Goal: Task Accomplishment & Management: Use online tool/utility

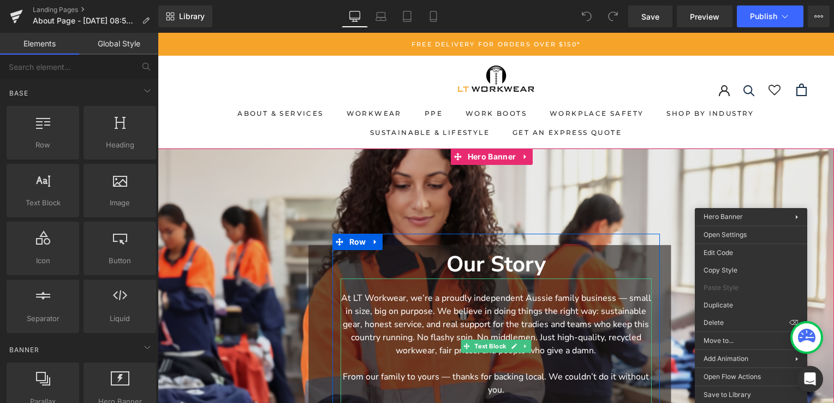
scroll to position [109, 0]
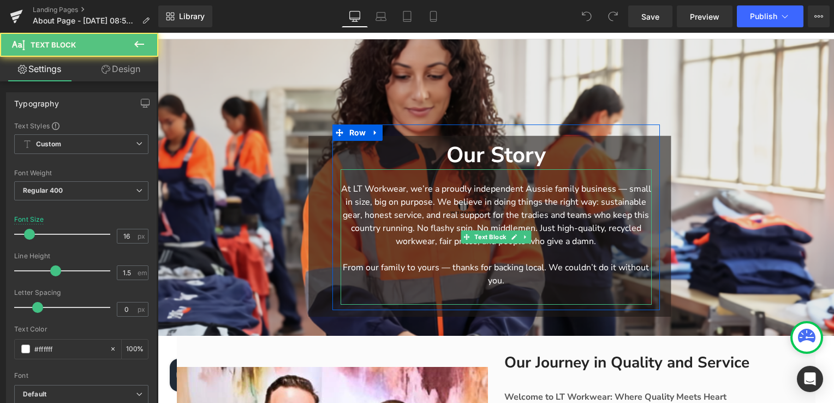
drag, startPoint x: 519, startPoint y: 280, endPoint x: 500, endPoint y: 281, distance: 18.6
click at [500, 281] on p "From our family to yours — thanks for backing local. We couldn’t do it without …" at bounding box center [495, 274] width 311 height 26
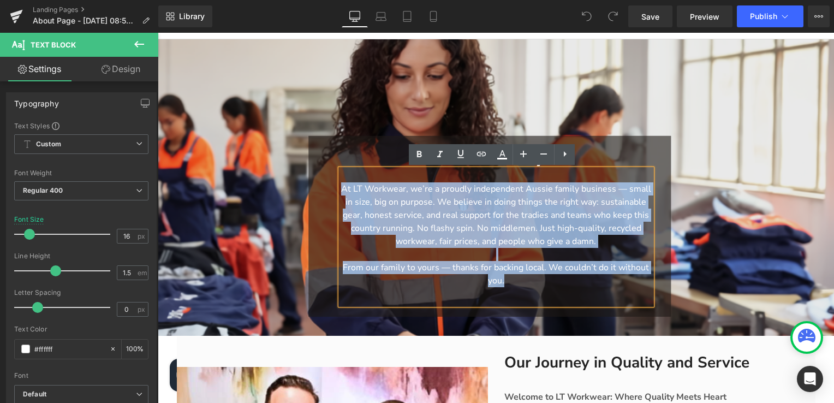
drag, startPoint x: 500, startPoint y: 281, endPoint x: 339, endPoint y: 187, distance: 186.8
click at [340, 187] on div "At LT Workwear, we’re a proudly independent Aussie family business — small in s…" at bounding box center [495, 236] width 311 height 135
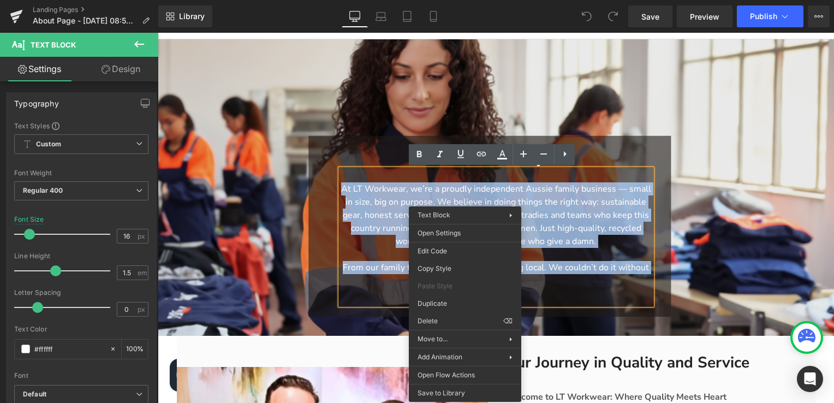
click at [473, 195] on p "At LT Workwear, we’re a proudly independent Aussie family business — small in s…" at bounding box center [495, 214] width 311 height 65
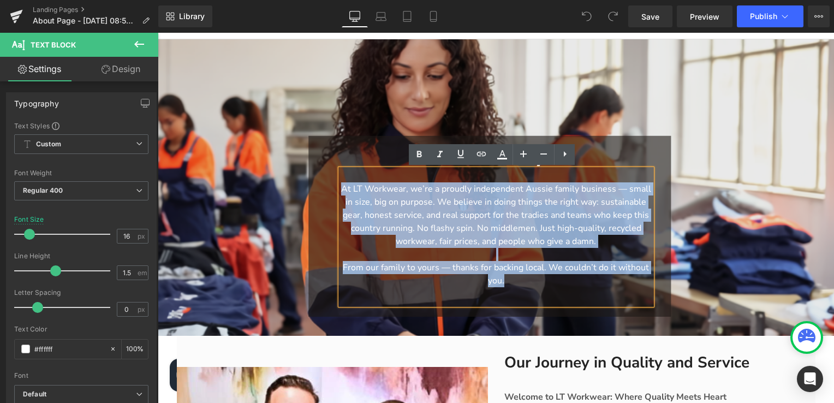
drag, startPoint x: 519, startPoint y: 284, endPoint x: 336, endPoint y: 182, distance: 209.6
click at [340, 182] on div "At LT Workwear, we’re a proudly independent Aussie family business — small in s…" at bounding box center [495, 236] width 311 height 135
click at [709, 175] on span "Our Story Heading At LT Workwear, we’re a proudly independent Aussie family bus…" at bounding box center [496, 217] width 676 height 186
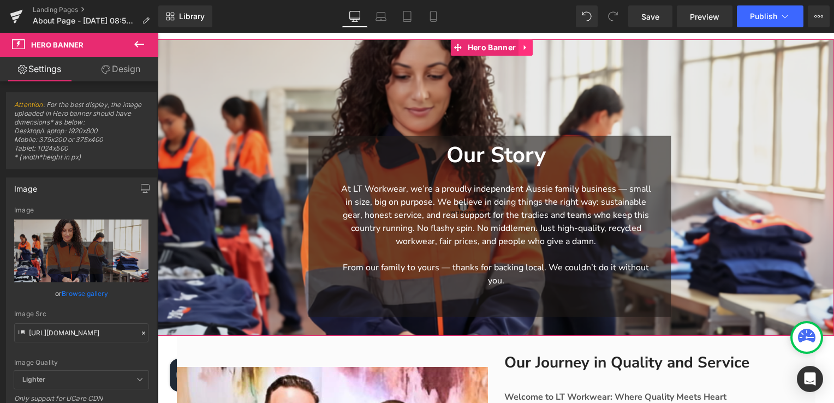
click at [528, 50] on icon at bounding box center [526, 48] width 8 height 8
click at [531, 49] on icon at bounding box center [533, 48] width 8 height 8
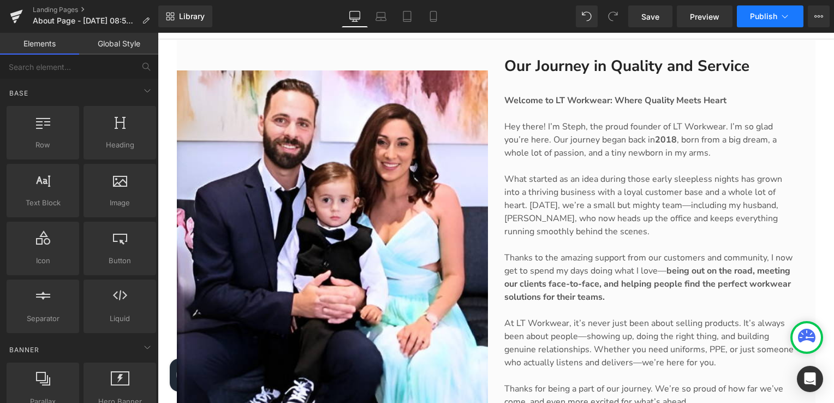
click at [760, 19] on span "Publish" at bounding box center [763, 16] width 27 height 9
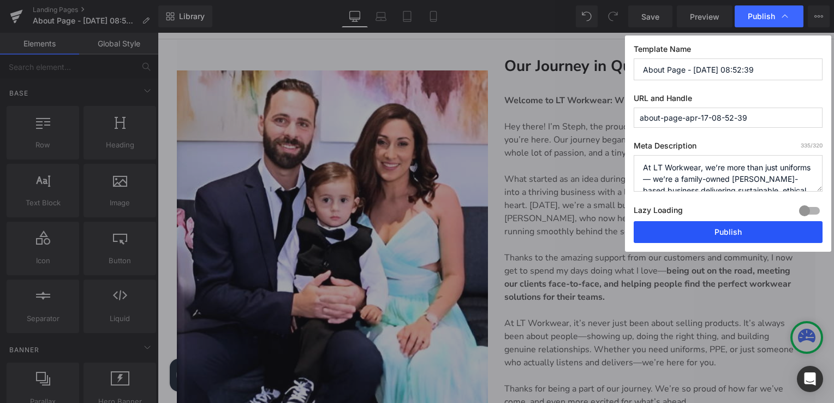
click at [721, 234] on button "Publish" at bounding box center [728, 232] width 189 height 22
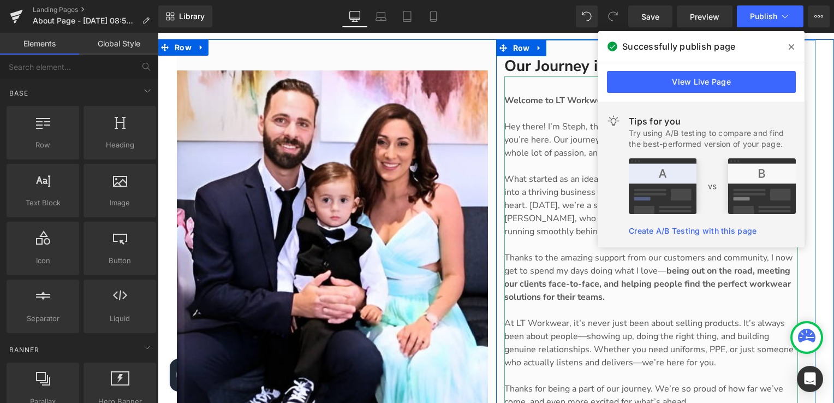
click at [504, 246] on p at bounding box center [651, 244] width 294 height 13
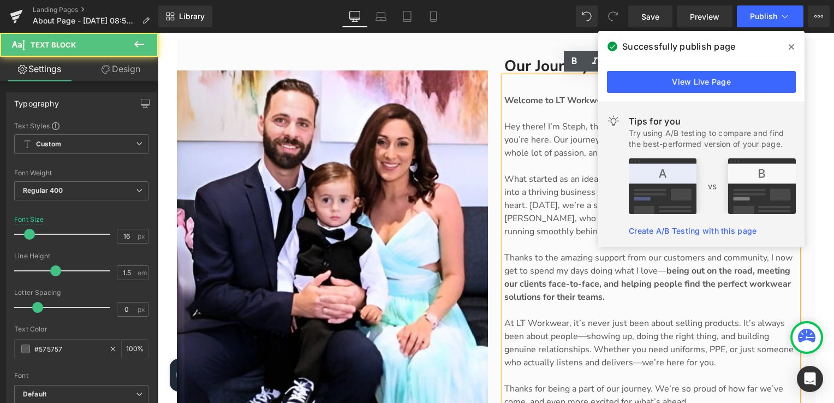
click at [504, 246] on p at bounding box center [651, 244] width 294 height 13
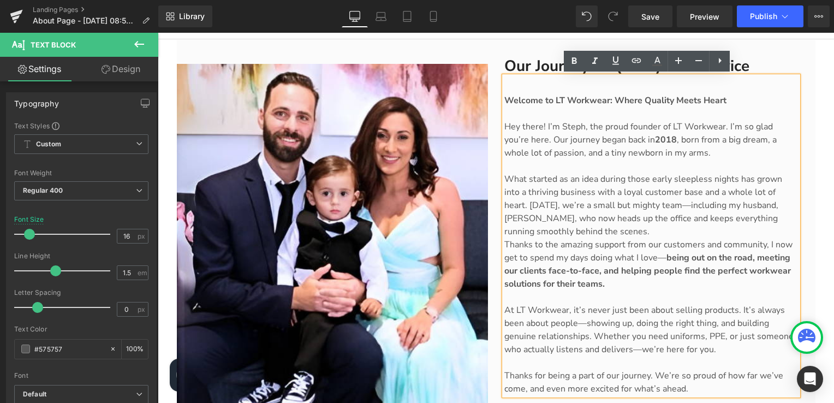
click at [511, 169] on p at bounding box center [651, 165] width 294 height 13
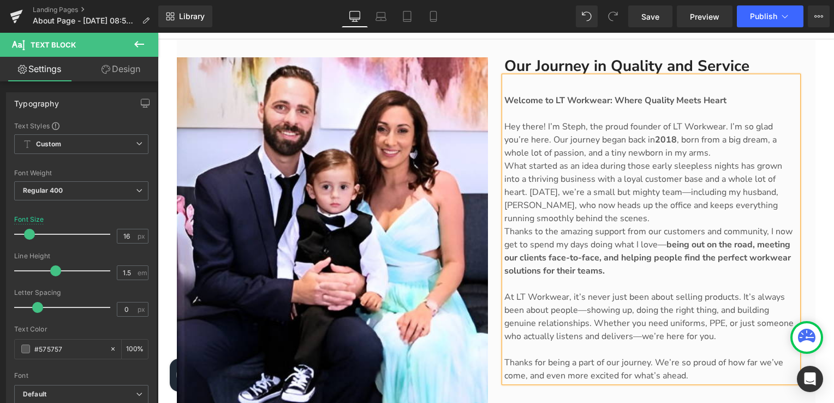
click at [506, 288] on p at bounding box center [651, 283] width 294 height 13
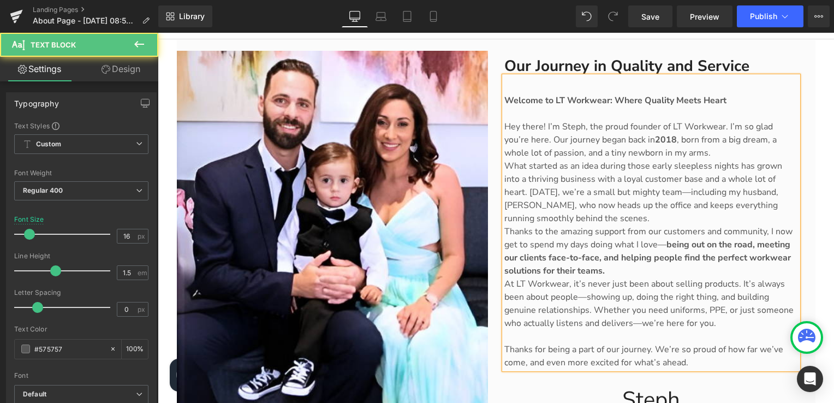
click at [504, 339] on p at bounding box center [651, 336] width 294 height 13
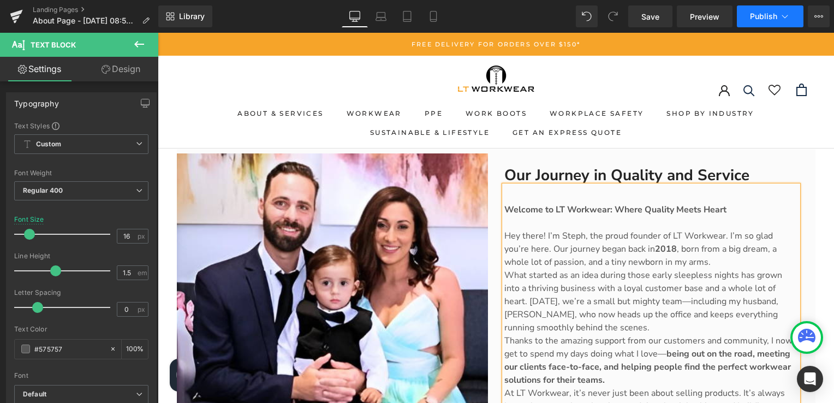
click at [754, 15] on span "Publish" at bounding box center [763, 16] width 27 height 9
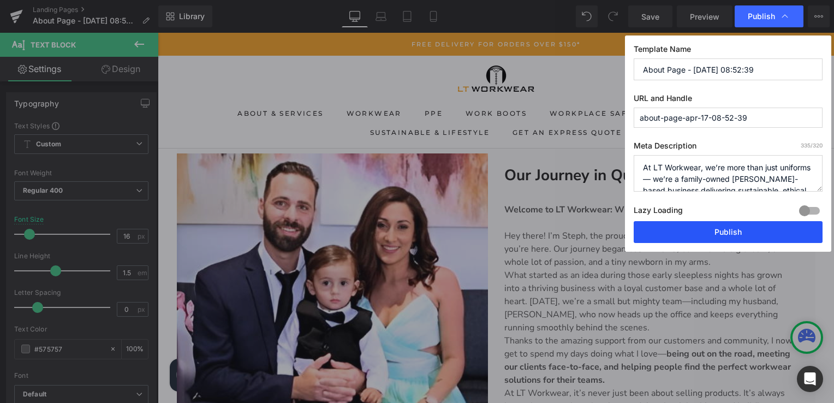
click at [705, 232] on button "Publish" at bounding box center [728, 232] width 189 height 22
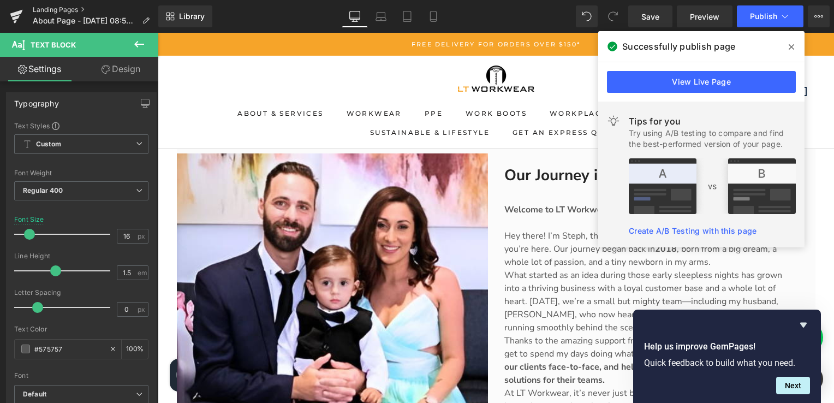
click at [57, 8] on link "Landing Pages" at bounding box center [96, 9] width 126 height 9
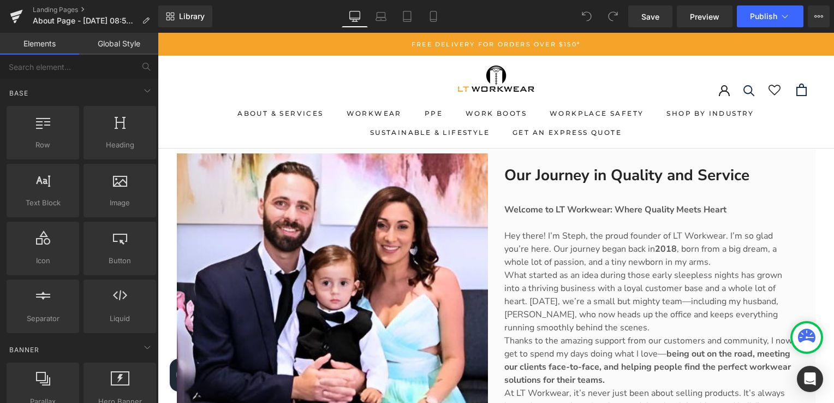
click at [122, 40] on link "Global Style" at bounding box center [118, 44] width 79 height 22
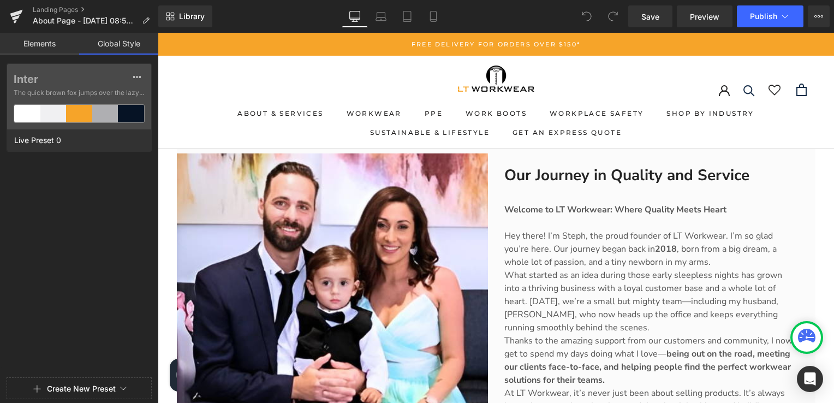
click at [44, 43] on link "Elements" at bounding box center [39, 44] width 79 height 22
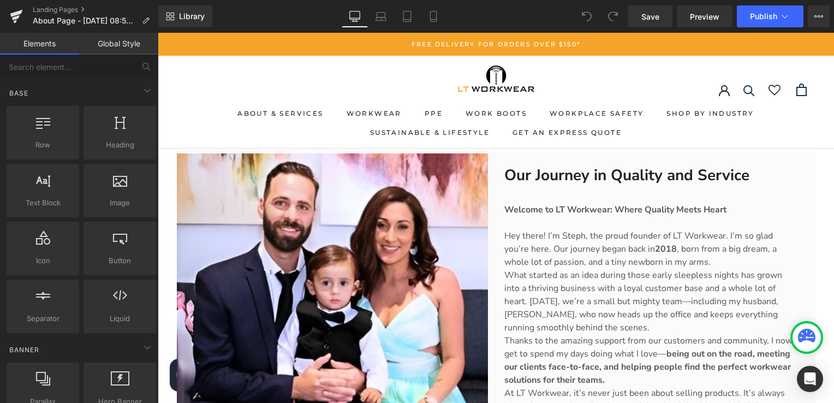
click at [579, 17] on span at bounding box center [587, 16] width 22 height 22
click at [583, 8] on span at bounding box center [587, 16] width 22 height 22
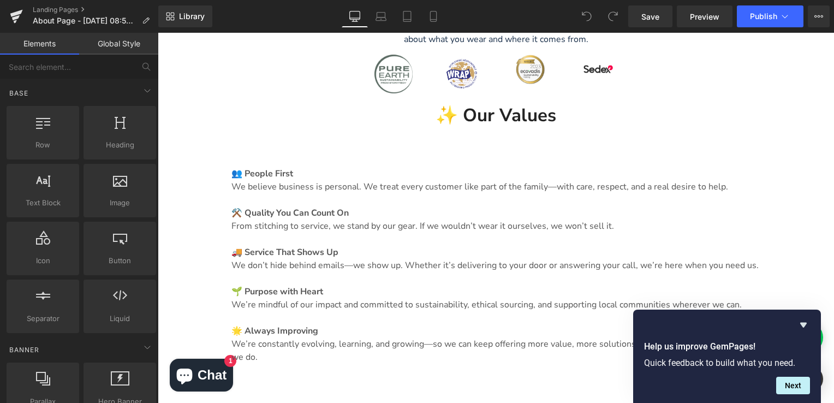
scroll to position [764, 0]
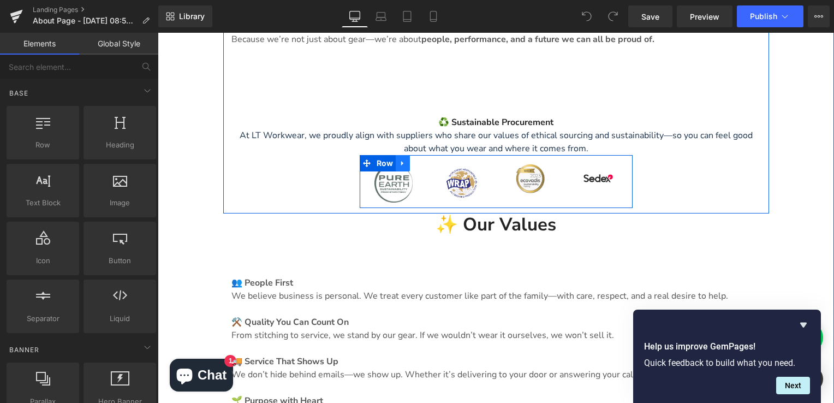
click at [401, 162] on icon at bounding box center [403, 163] width 8 height 8
click at [431, 163] on link at bounding box center [431, 163] width 14 height 16
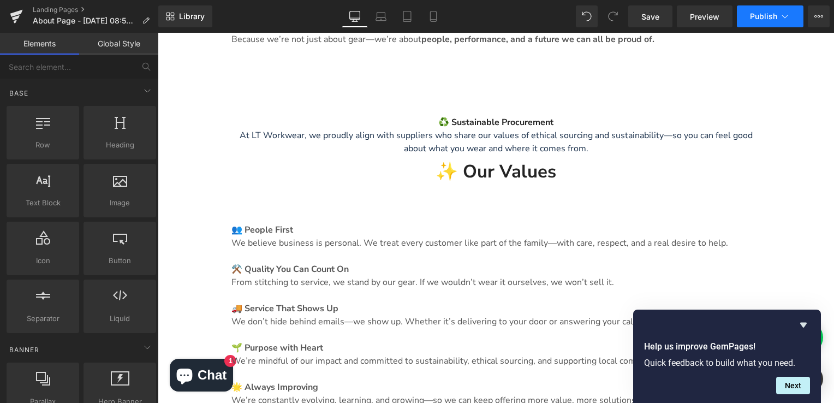
click at [769, 23] on button "Publish" at bounding box center [770, 16] width 67 height 22
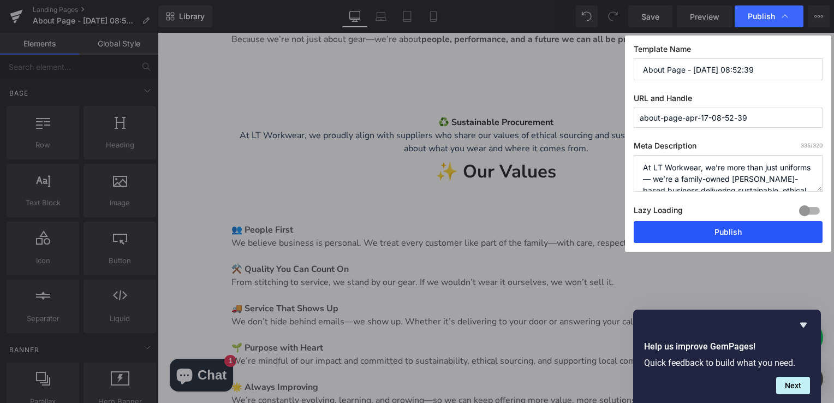
click at [740, 235] on button "Publish" at bounding box center [728, 232] width 189 height 22
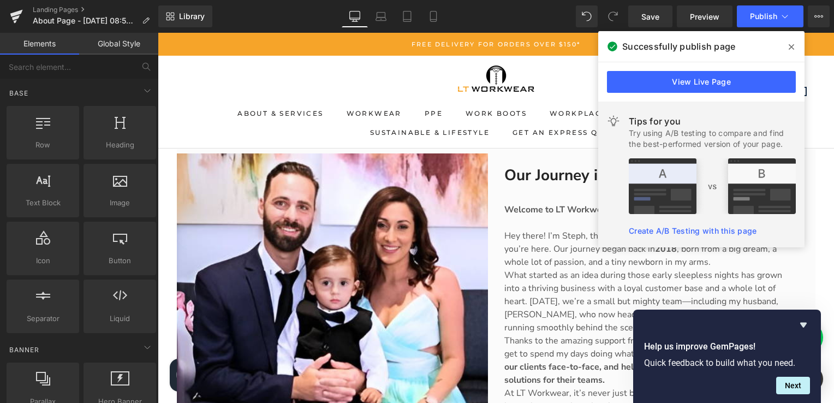
click at [794, 50] on span at bounding box center [790, 46] width 17 height 17
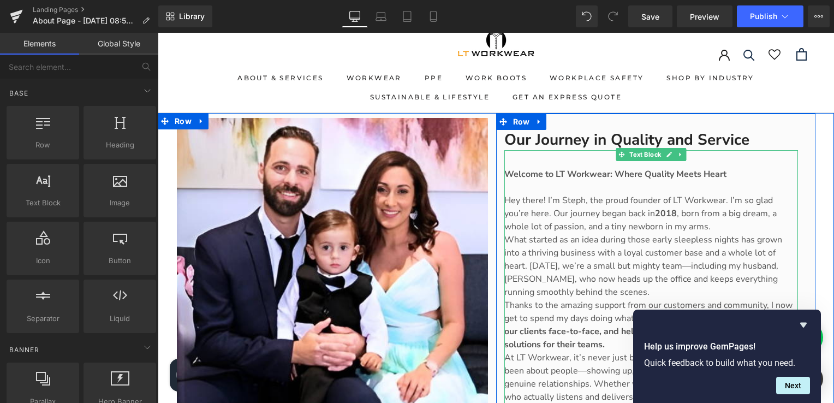
scroll to position [55, 0]
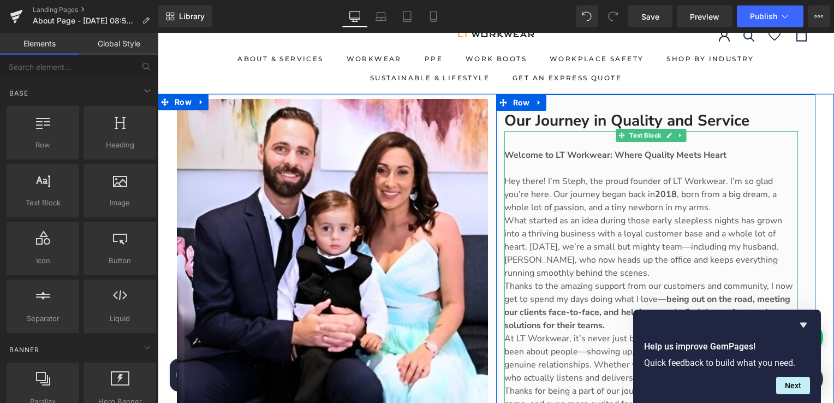
click at [559, 168] on p at bounding box center [651, 168] width 294 height 13
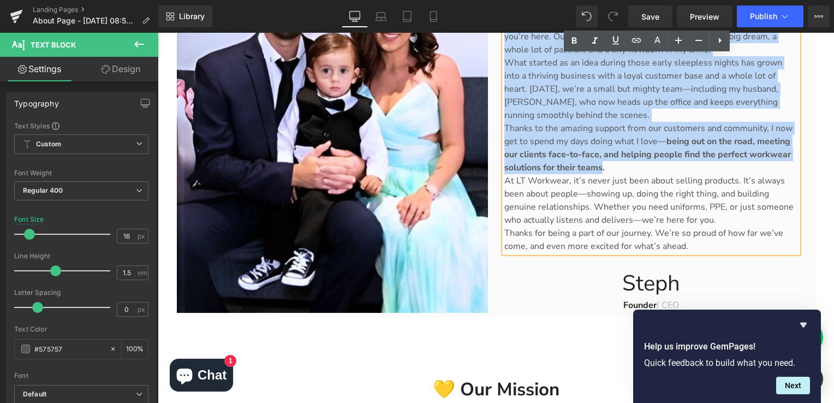
scroll to position [218, 0]
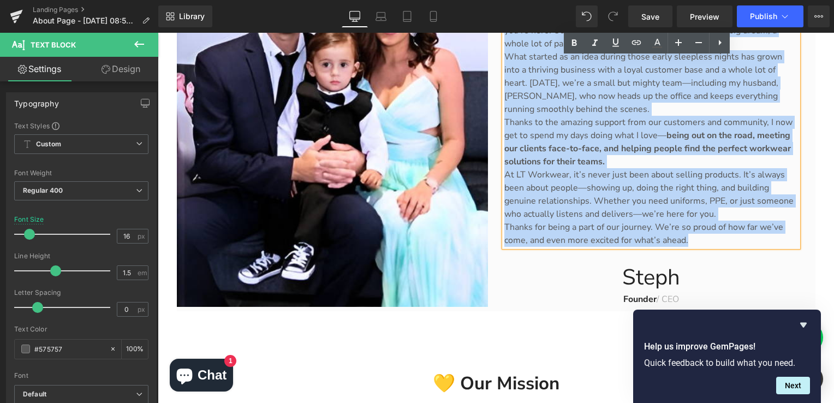
drag, startPoint x: 501, startPoint y: 153, endPoint x: 692, endPoint y: 236, distance: 207.7
click at [692, 236] on div "Welcome to LT Workwear: Where Quality Meets Heart Hey there! I’m Steph, the pro…" at bounding box center [651, 106] width 294 height 279
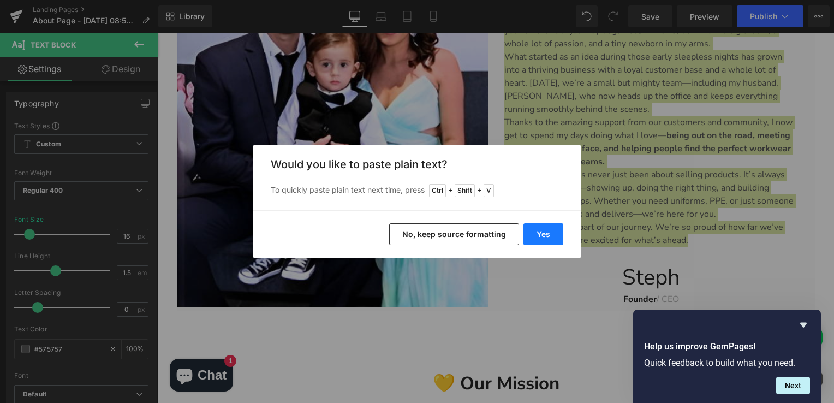
click at [541, 238] on button "Yes" at bounding box center [543, 234] width 40 height 22
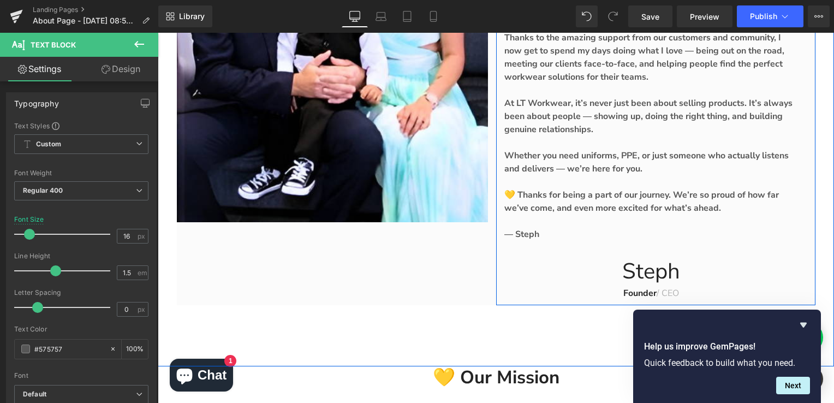
scroll to position [382, 0]
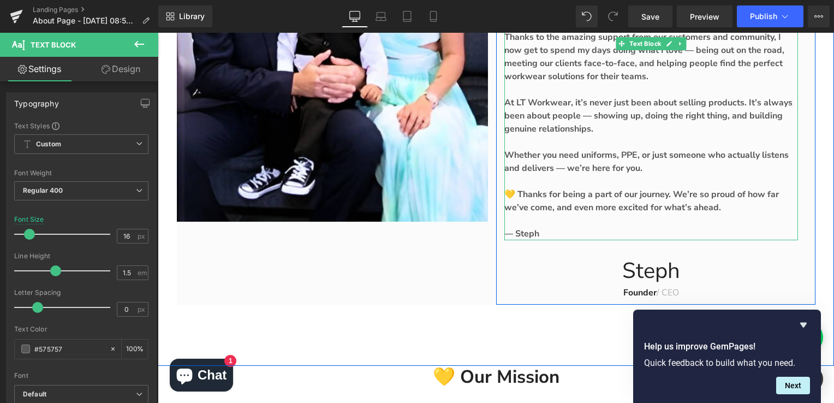
click at [528, 232] on b "— Steph" at bounding box center [521, 234] width 35 height 12
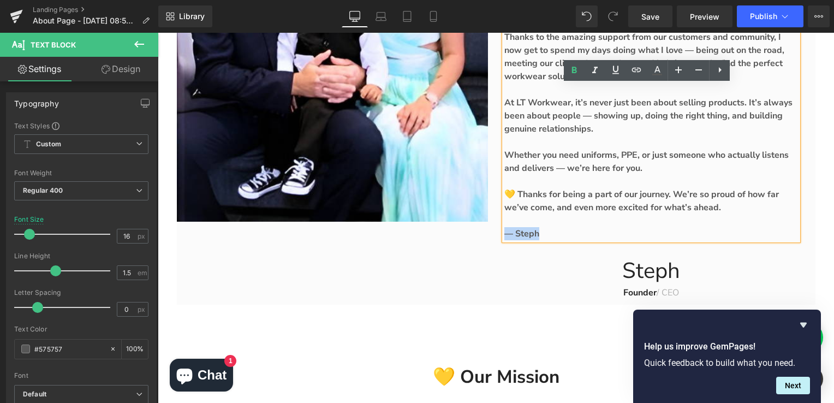
drag, startPoint x: 551, startPoint y: 232, endPoint x: 493, endPoint y: 232, distance: 57.3
click at [496, 232] on div "Our Journey in Quality and Service Heading Welcome to LT Workwear: Where Qualit…" at bounding box center [655, 35] width 319 height 537
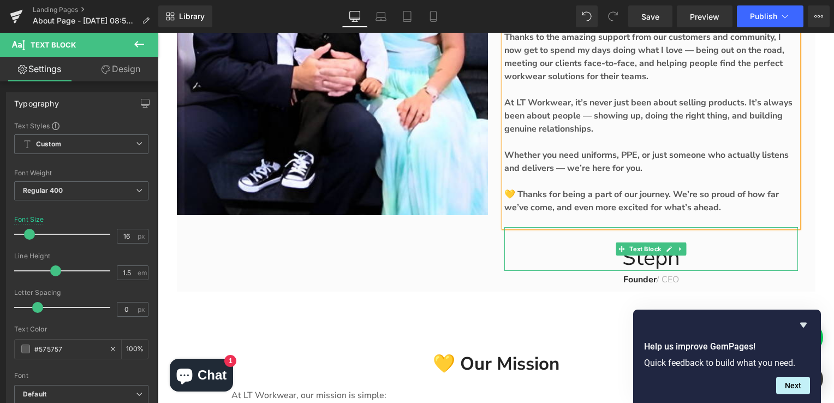
click at [733, 246] on div "Steph" at bounding box center [651, 249] width 294 height 44
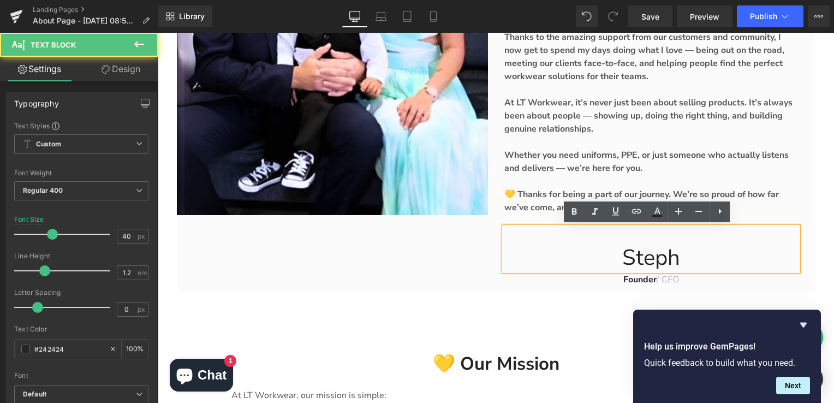
click at [707, 256] on div "Steph" at bounding box center [651, 249] width 294 height 44
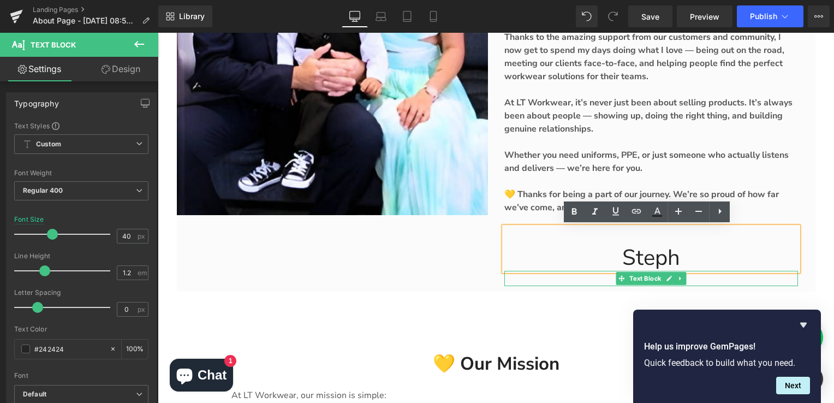
click at [697, 276] on p "Founder / CEO" at bounding box center [651, 279] width 294 height 13
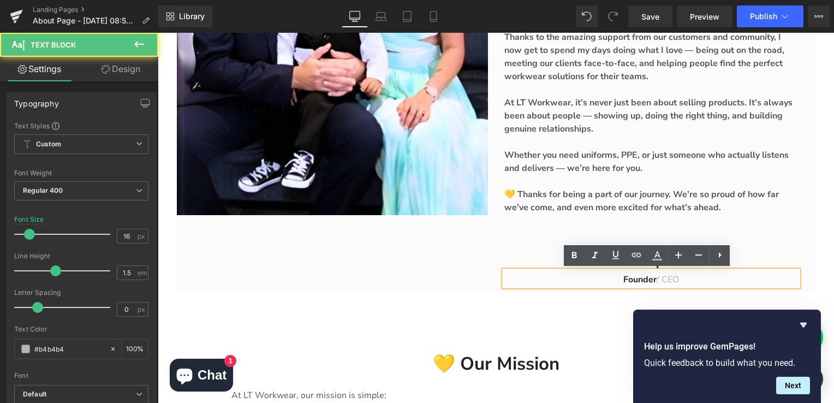
click at [657, 279] on p "Founder / CEO" at bounding box center [651, 279] width 294 height 13
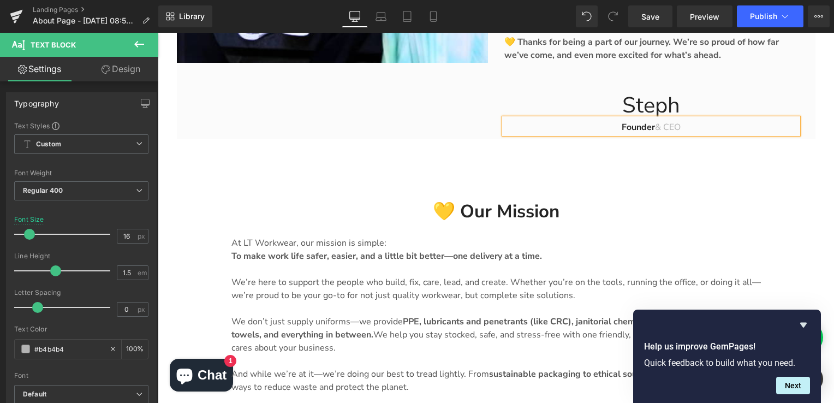
scroll to position [600, 0]
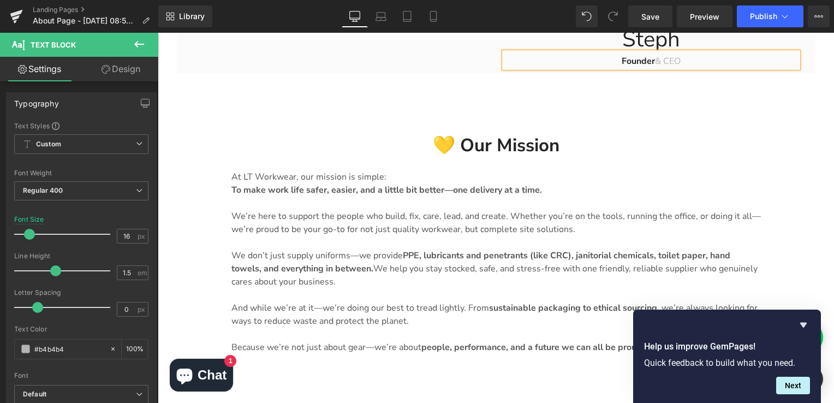
click at [345, 191] on strong "To make work life safer, easier, and a little bit better—one delivery at a time." at bounding box center [386, 190] width 310 height 12
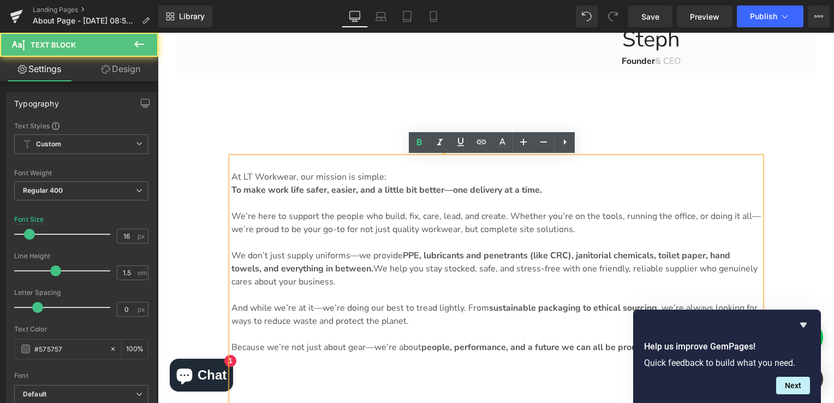
click at [356, 189] on strong "To make work life safer, easier, and a little bit better—one delivery at a time." at bounding box center [386, 190] width 310 height 12
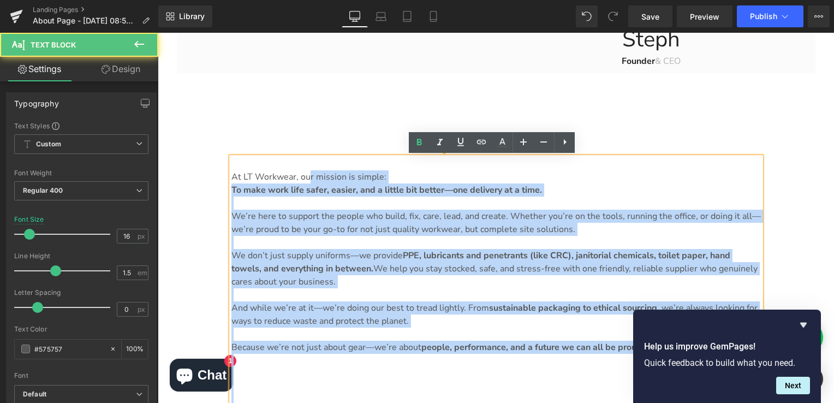
drag, startPoint x: 225, startPoint y: 178, endPoint x: 303, endPoint y: 179, distance: 78.0
click at [303, 179] on div "At LT Workwear, our mission is simple: To make work life safer, easier, and a l…" at bounding box center [495, 281] width 529 height 249
click at [304, 180] on p "At LT Workwear, our mission is simple:" at bounding box center [495, 176] width 529 height 13
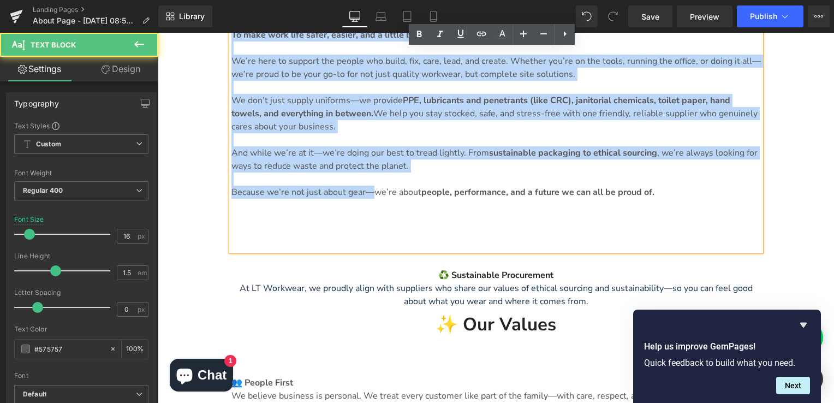
scroll to position [764, 0]
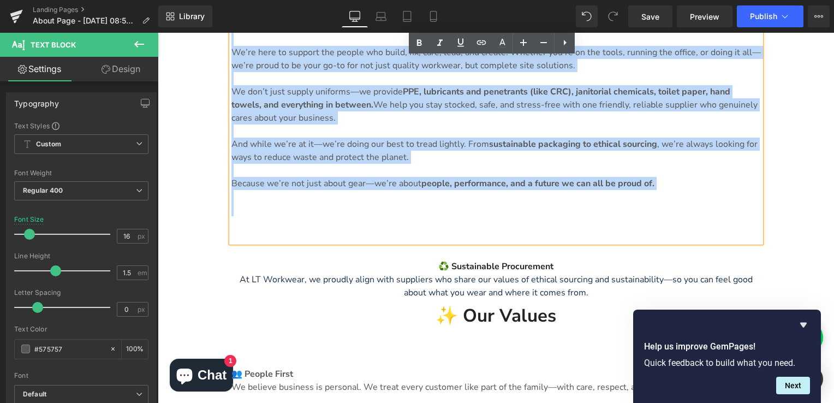
drag, startPoint x: 227, startPoint y: 176, endPoint x: 593, endPoint y: 207, distance: 366.9
click at [593, 207] on div "At LT Workwear, our mission is simple: To make work life safer, easier, and a l…" at bounding box center [495, 117] width 529 height 249
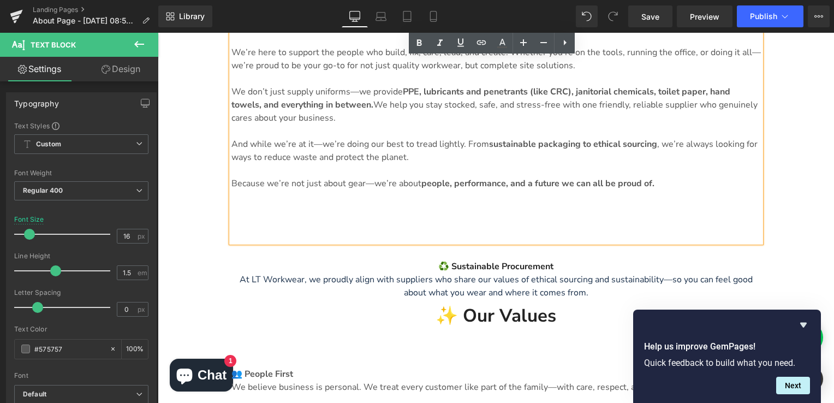
scroll to position [581, 0]
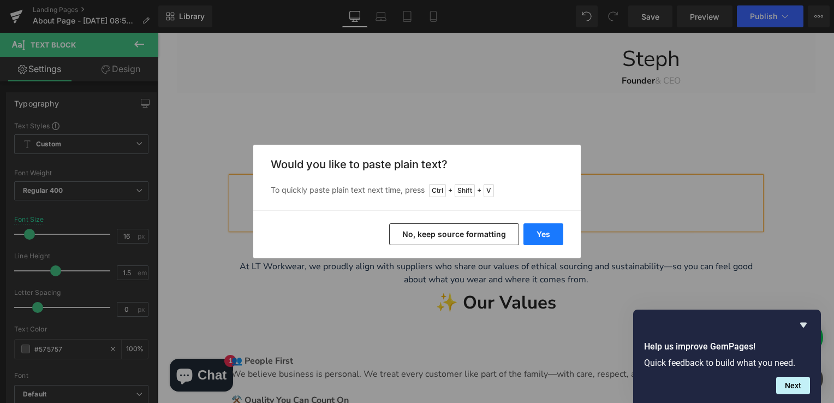
click at [549, 238] on button "Yes" at bounding box center [543, 234] width 40 height 22
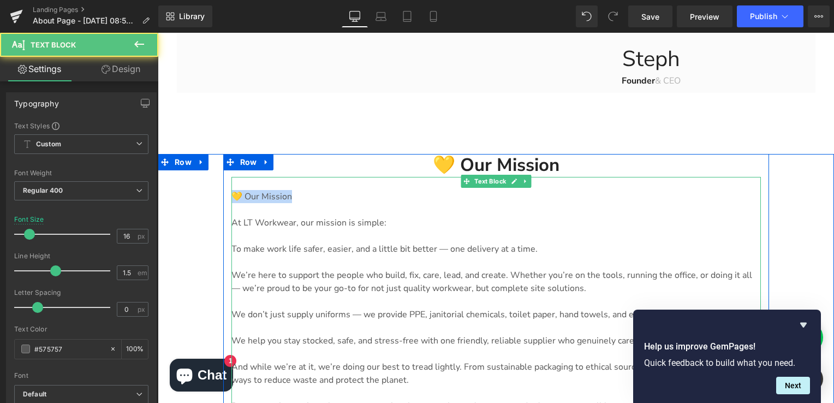
drag, startPoint x: 308, startPoint y: 200, endPoint x: 230, endPoint y: 196, distance: 78.1
click at [231, 196] on p "💛 Our Mission" at bounding box center [495, 196] width 529 height 13
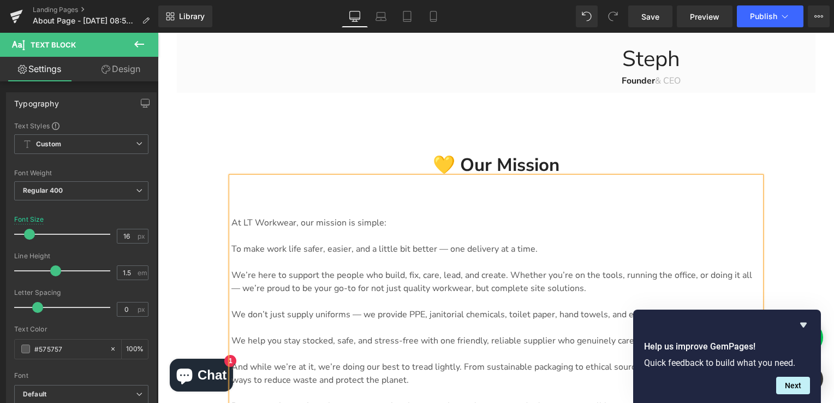
click at [231, 206] on p at bounding box center [495, 209] width 529 height 13
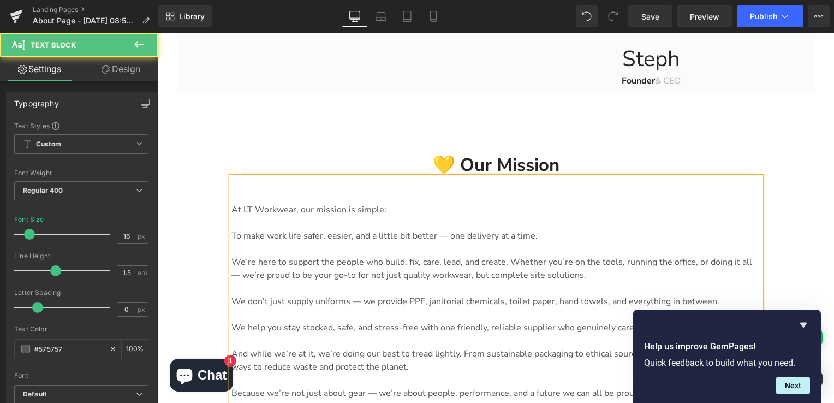
click at [231, 207] on div "At LT Workwear, our mission is simple: To make work life safer, easier, and a l…" at bounding box center [495, 334] width 529 height 314
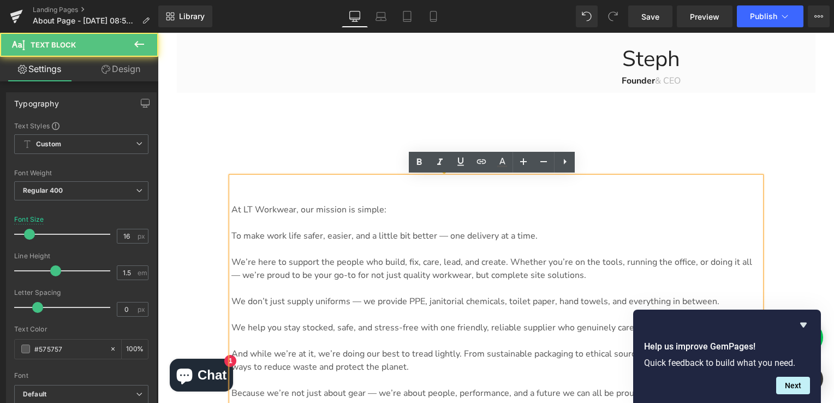
click at [231, 208] on p "At LT Workwear, our mission is simple:" at bounding box center [495, 209] width 529 height 13
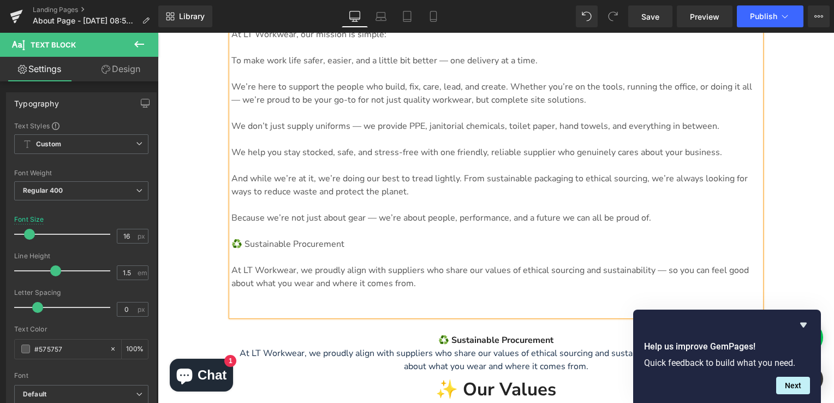
scroll to position [744, 0]
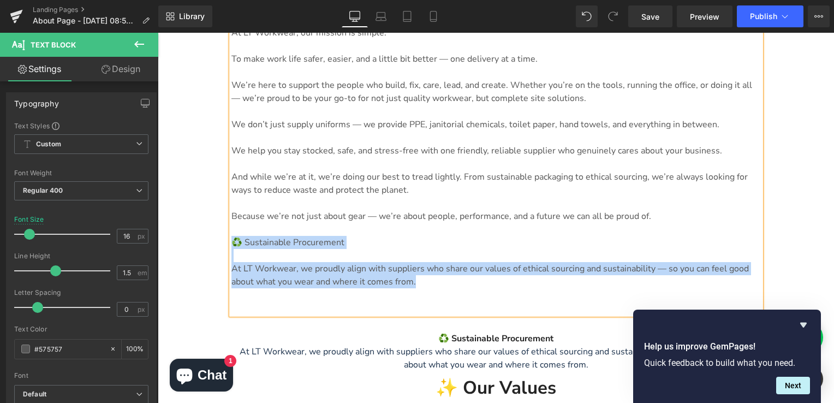
drag, startPoint x: 415, startPoint y: 285, endPoint x: 228, endPoint y: 241, distance: 192.3
click at [231, 241] on div "At LT Workwear, our mission is simple: To make work life safer, easier, and a l…" at bounding box center [495, 163] width 529 height 301
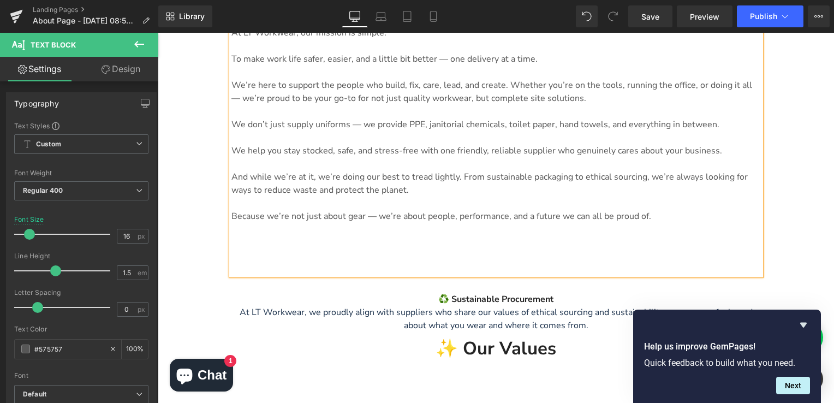
click at [238, 262] on p at bounding box center [495, 268] width 529 height 13
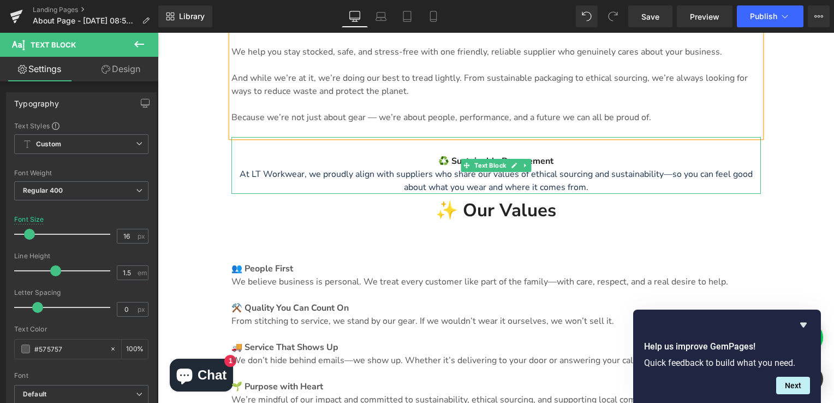
scroll to position [908, 0]
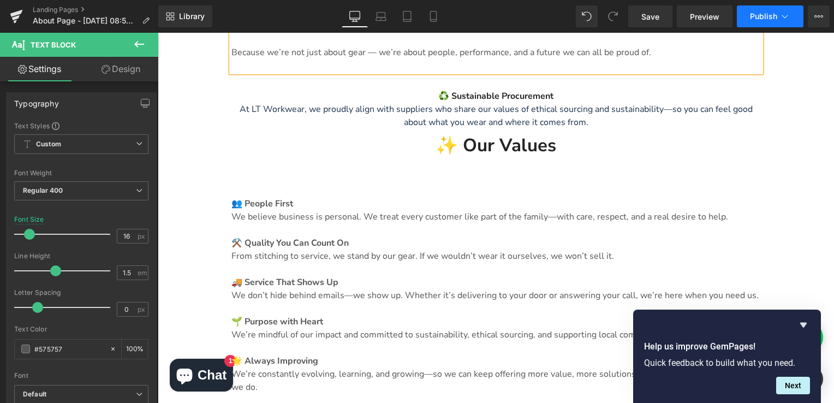
click at [762, 15] on span "Publish" at bounding box center [763, 16] width 27 height 9
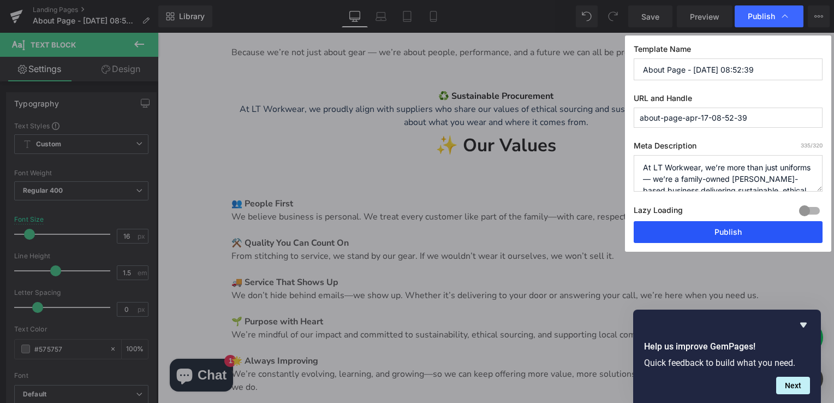
click at [722, 230] on button "Publish" at bounding box center [728, 232] width 189 height 22
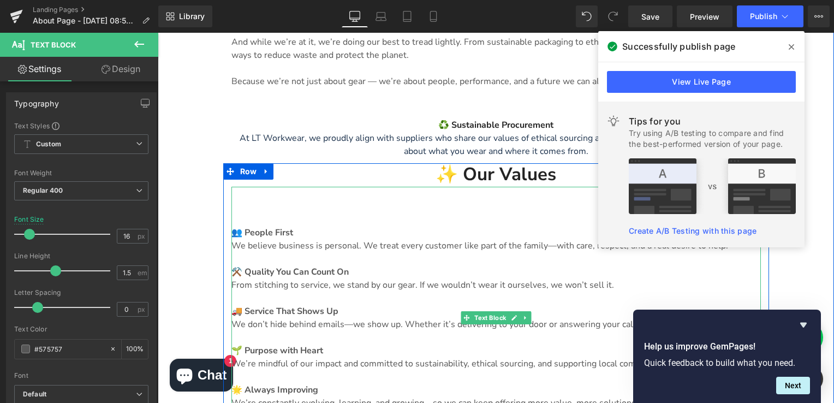
scroll to position [853, 0]
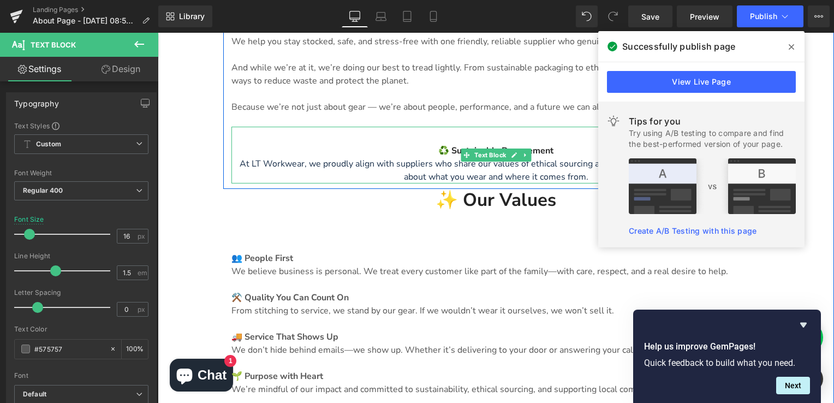
click at [432, 158] on span "At LT Workwear, we proudly align with suppliers who share our values of ethical…" at bounding box center [496, 170] width 513 height 25
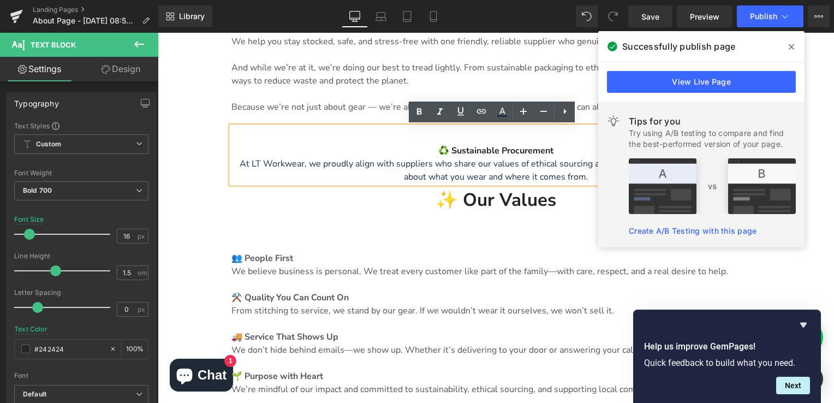
click at [375, 88] on p at bounding box center [495, 93] width 529 height 13
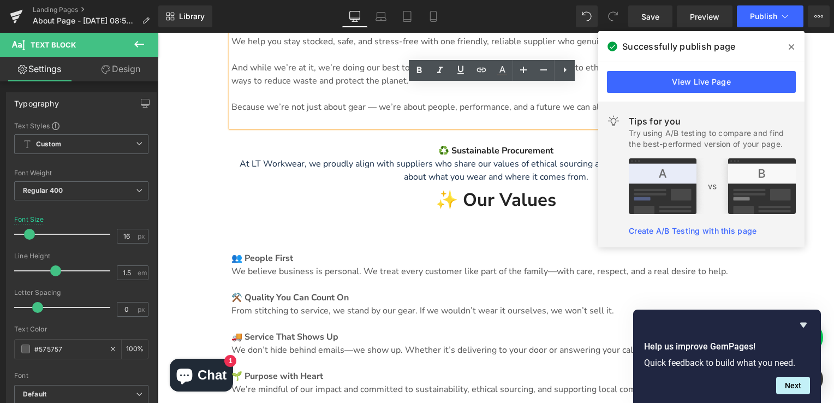
click at [787, 45] on span at bounding box center [790, 46] width 17 height 17
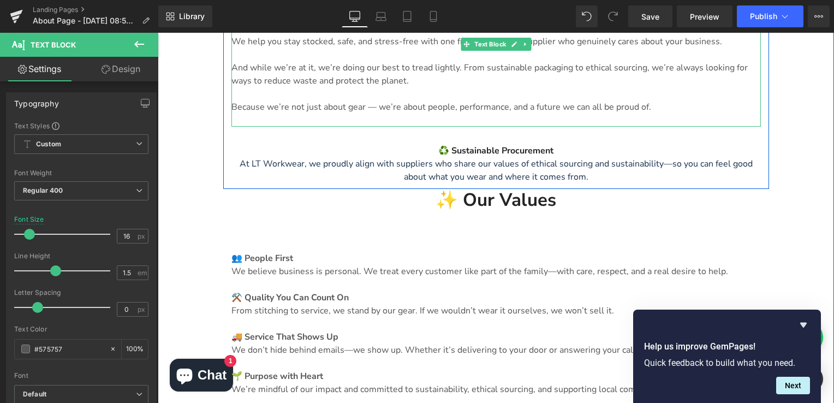
click at [662, 110] on p "Because we’re not just about gear — we’re about people, performance, and a futu…" at bounding box center [495, 106] width 529 height 13
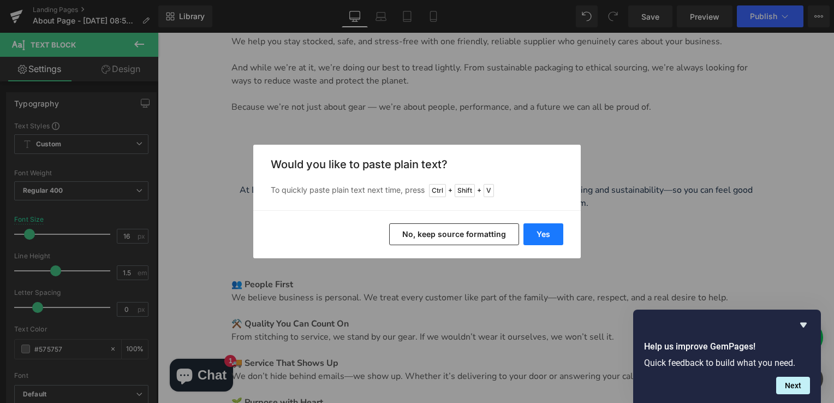
click at [558, 236] on button "Yes" at bounding box center [543, 234] width 40 height 22
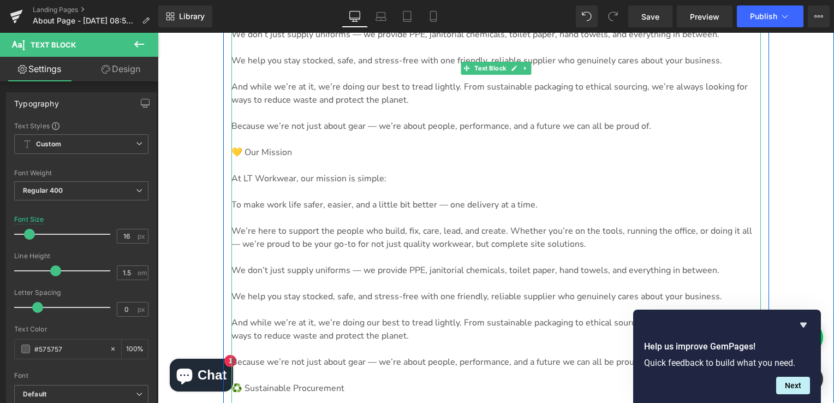
scroll to position [744, 0]
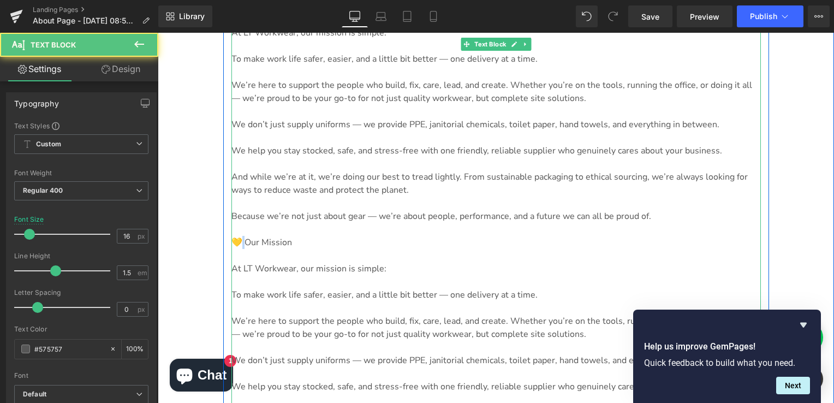
drag, startPoint x: 233, startPoint y: 241, endPoint x: 244, endPoint y: 242, distance: 10.9
click at [244, 242] on p "💛 Our Mission" at bounding box center [495, 242] width 529 height 13
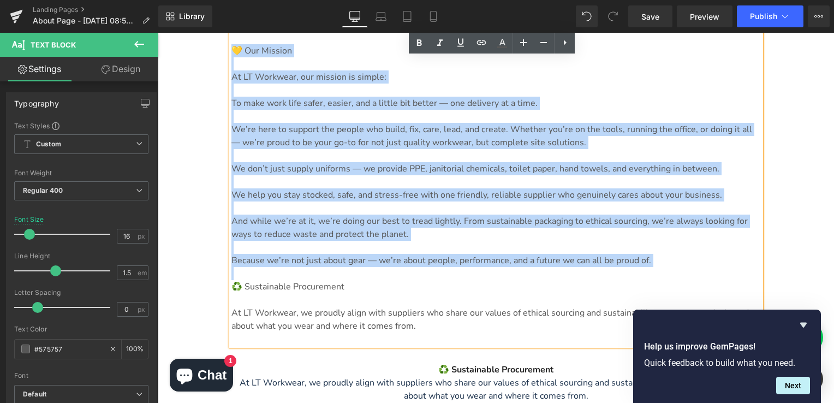
scroll to position [963, 0]
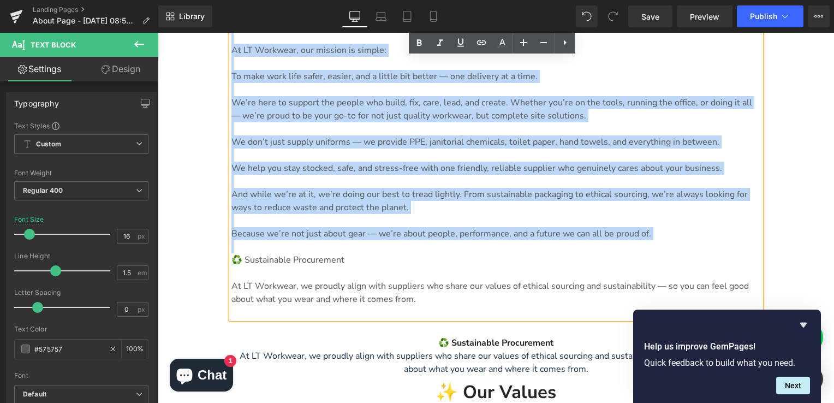
drag, startPoint x: 230, startPoint y: 242, endPoint x: 509, endPoint y: 243, distance: 278.8
click at [509, 243] on div "At LT Workwear, our mission is simple: To make work life safer, easier, and a l…" at bounding box center [495, 57] width 529 height 524
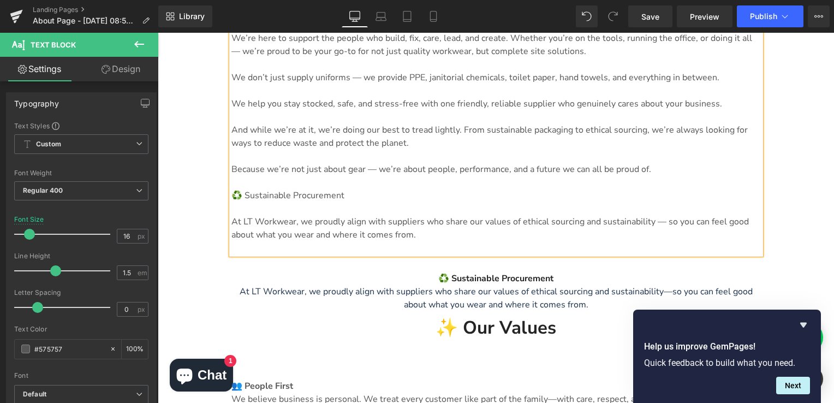
scroll to position [862, 0]
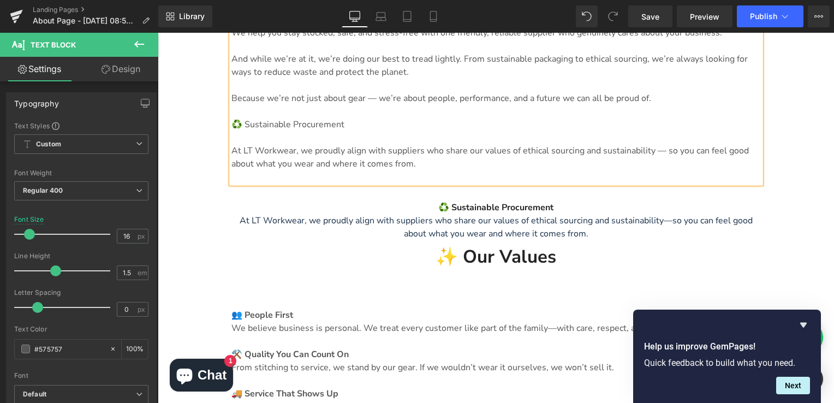
click at [545, 235] on span "At LT Workwear, we proudly align with suppliers who share our values of ethical…" at bounding box center [496, 226] width 513 height 25
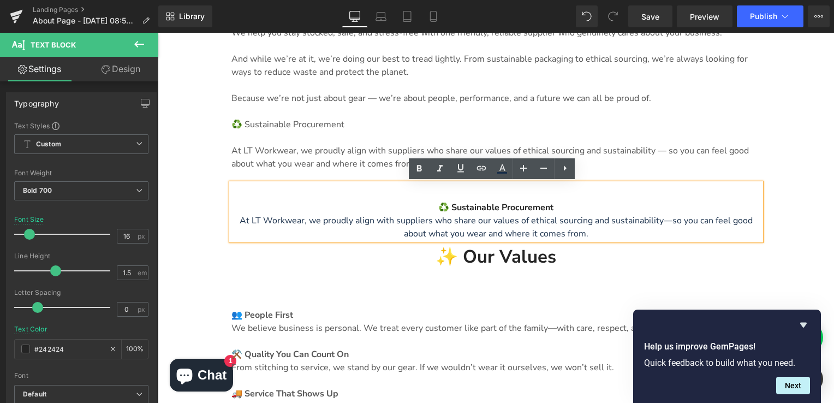
click at [557, 193] on div "♻️ Sustainable Procurement At LT Workwear, we proudly align with suppliers who …" at bounding box center [495, 211] width 529 height 57
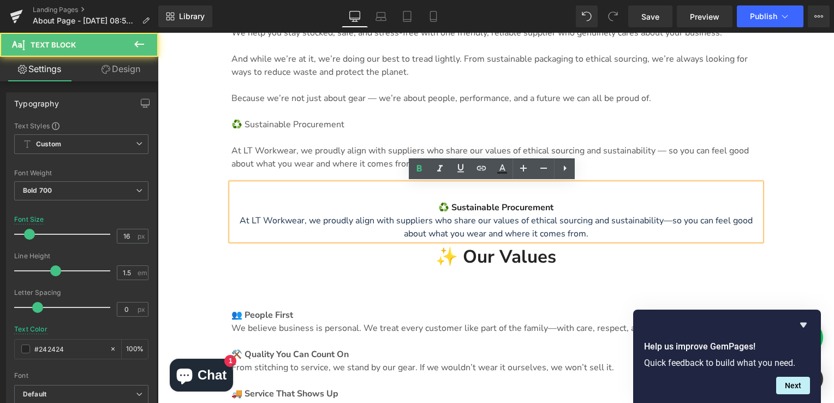
click at [683, 268] on div "✨ Our Values Heading" at bounding box center [495, 257] width 529 height 23
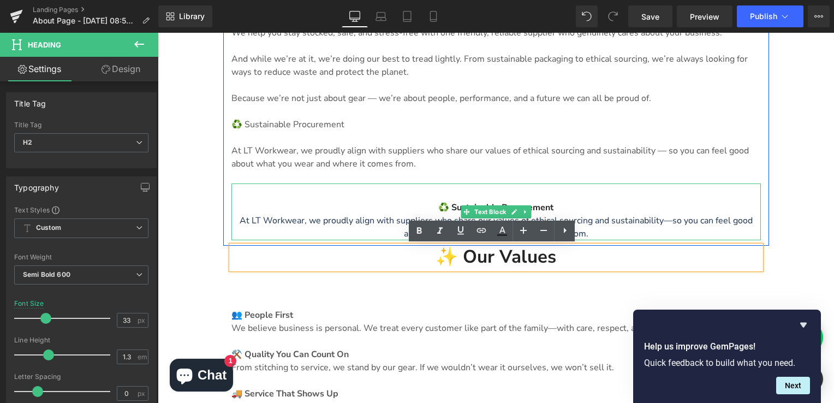
click at [565, 200] on div "♻️ Sustainable Procurement At LT Workwear, we proudly align with suppliers who …" at bounding box center [495, 211] width 529 height 57
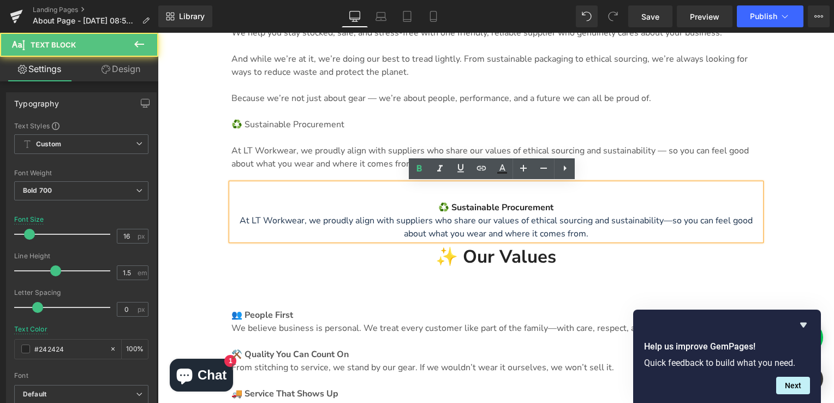
click at [533, 223] on span "At LT Workwear, we proudly align with suppliers who share our values of ethical…" at bounding box center [496, 226] width 513 height 25
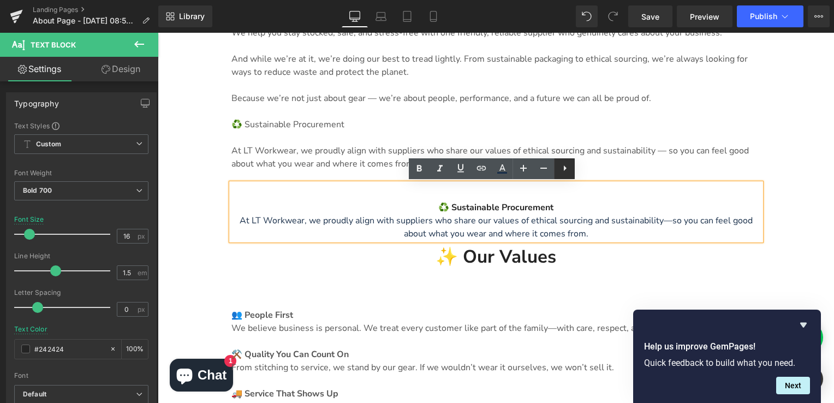
click at [566, 171] on icon at bounding box center [564, 168] width 13 height 13
click at [540, 214] on p "At LT Workwear, we proudly align with suppliers who share our values of ethical…" at bounding box center [495, 227] width 529 height 26
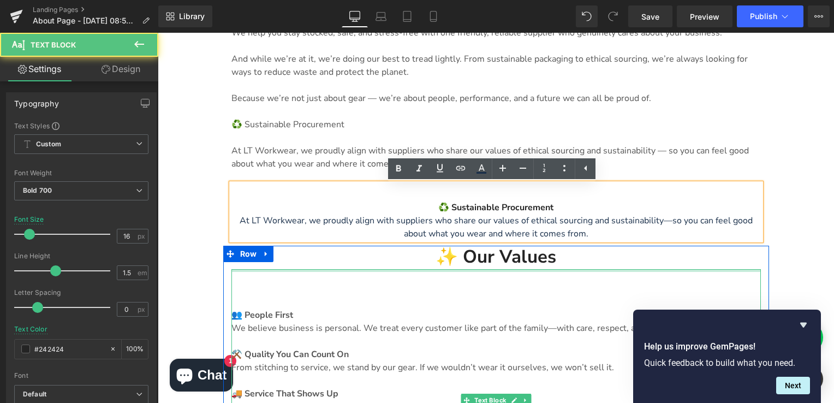
click at [345, 269] on div at bounding box center [495, 270] width 529 height 3
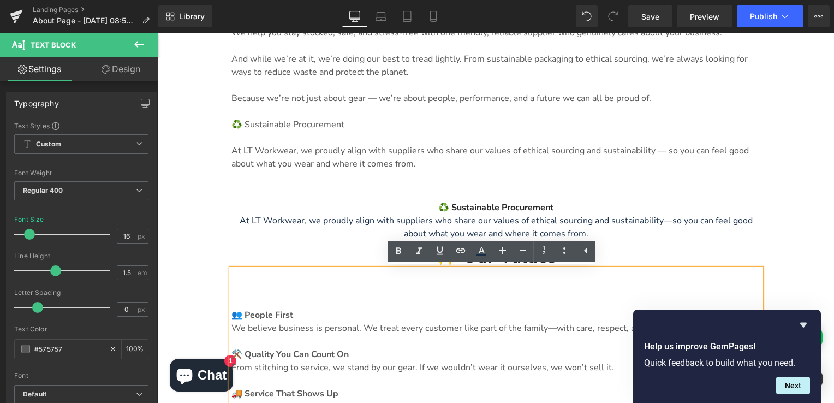
click at [377, 224] on span "At LT Workwear, we proudly align with suppliers who share our values of ethical…" at bounding box center [496, 226] width 513 height 25
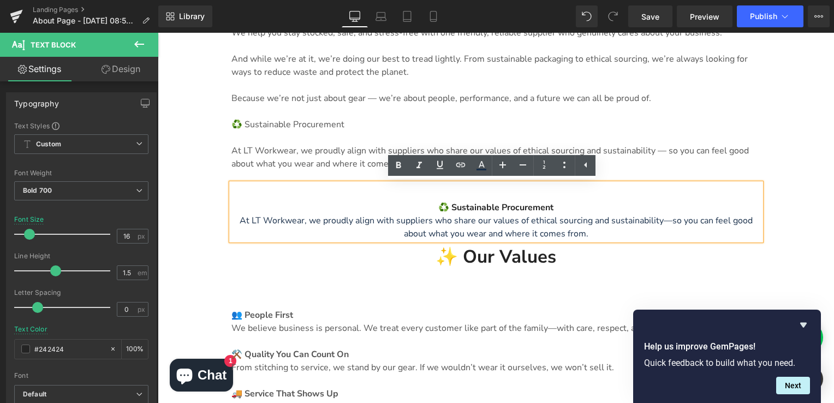
click at [360, 285] on p at bounding box center [495, 288] width 529 height 13
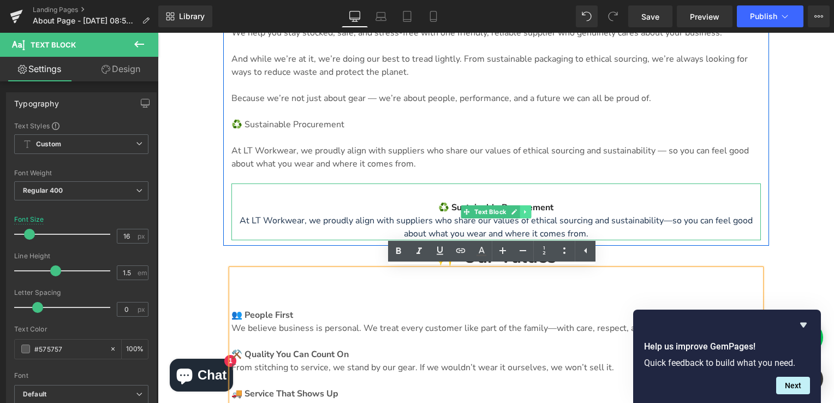
click at [522, 211] on icon at bounding box center [525, 211] width 6 height 7
click at [528, 213] on icon at bounding box center [531, 212] width 6 height 6
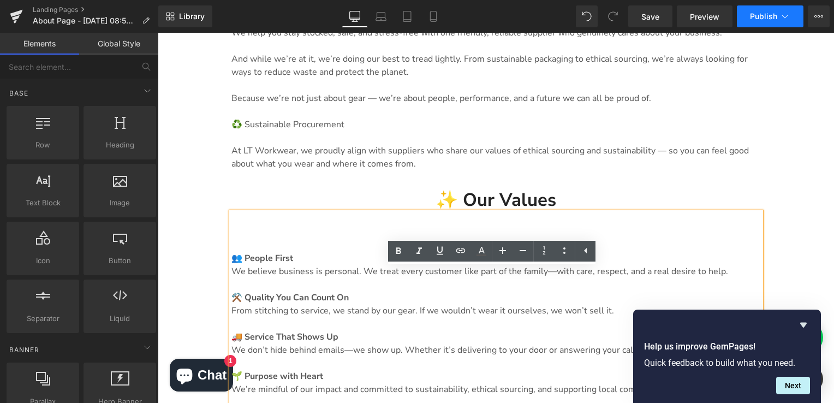
click at [773, 21] on button "Publish" at bounding box center [770, 16] width 67 height 22
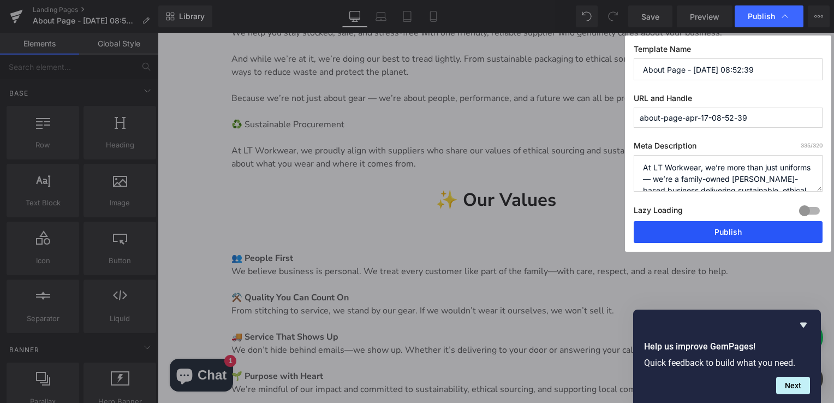
click at [714, 226] on button "Publish" at bounding box center [728, 232] width 189 height 22
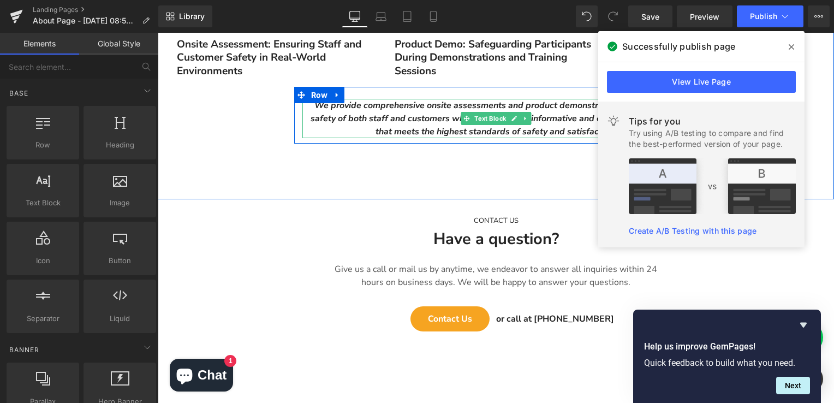
scroll to position [1626, 0]
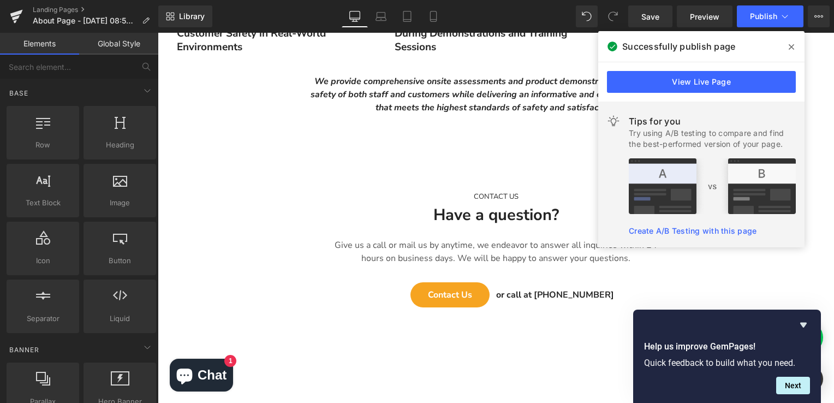
click at [790, 49] on icon at bounding box center [790, 47] width 5 height 9
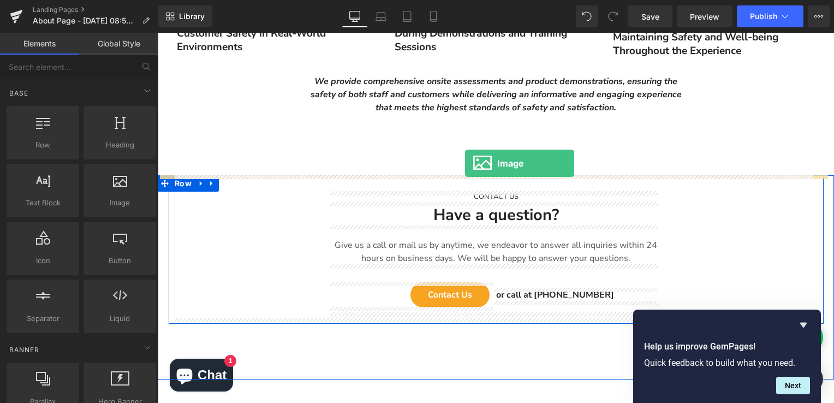
drag, startPoint x: 271, startPoint y: 226, endPoint x: 465, endPoint y: 163, distance: 204.1
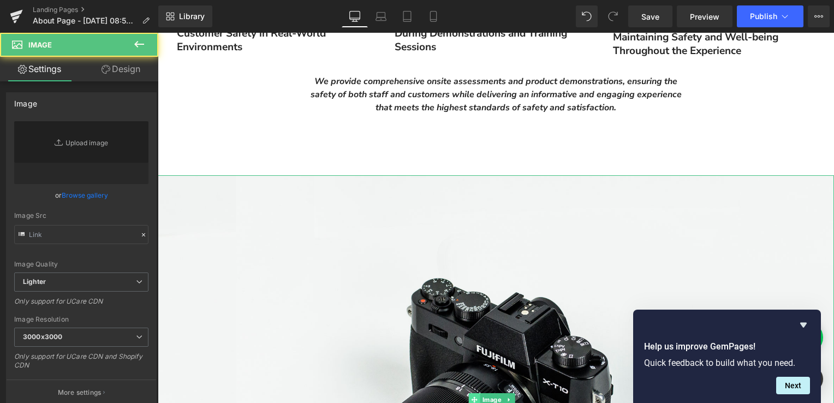
type input "//d1um8515vdn9kb.cloudfront.net/images/parallax.jpg"
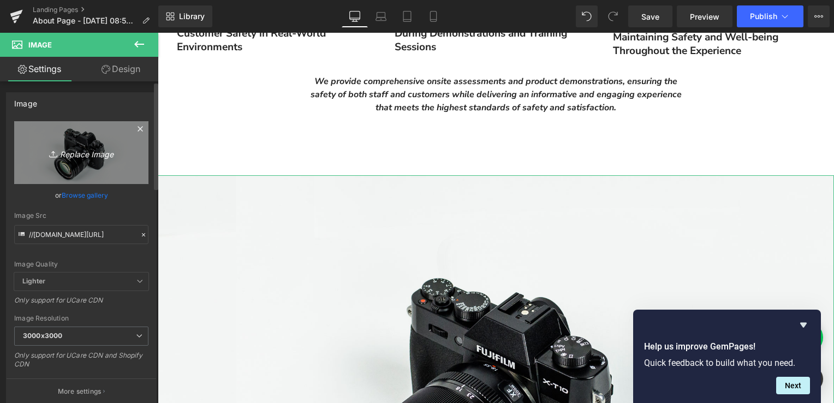
click at [101, 153] on icon "Replace Image" at bounding box center [81, 153] width 87 height 14
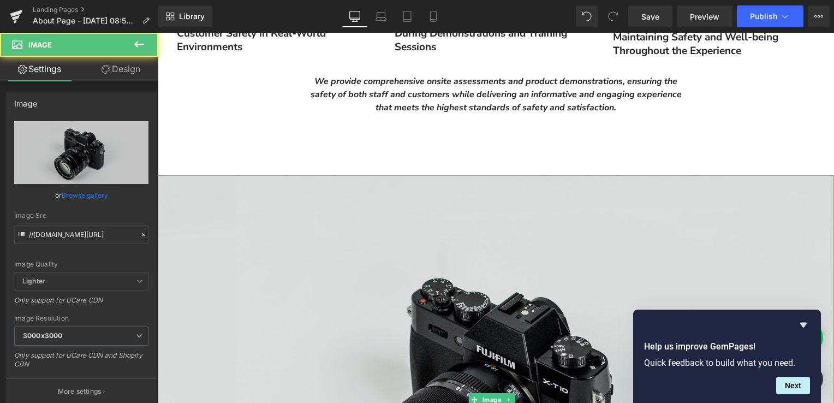
click at [454, 202] on img at bounding box center [496, 399] width 676 height 448
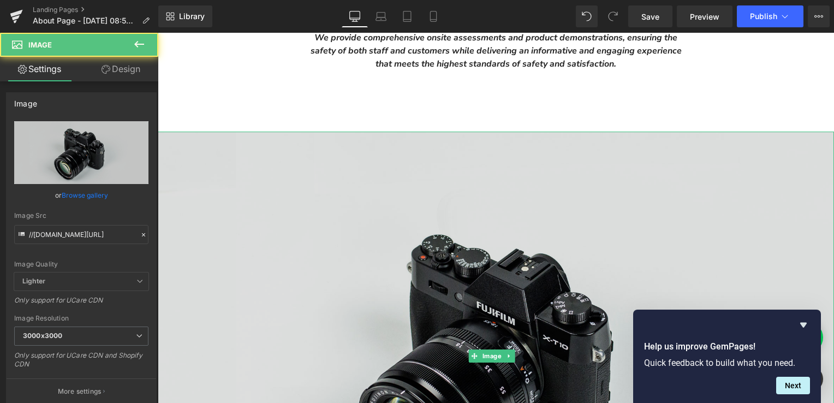
scroll to position [1735, 0]
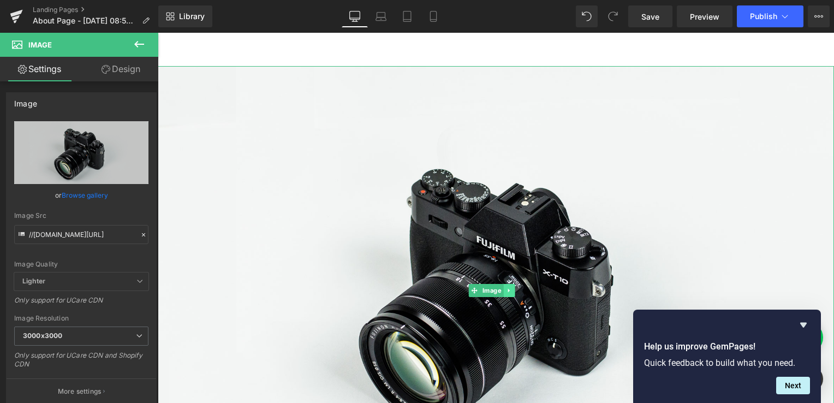
click at [509, 288] on icon at bounding box center [508, 290] width 2 height 4
click at [514, 288] on icon at bounding box center [515, 290] width 6 height 6
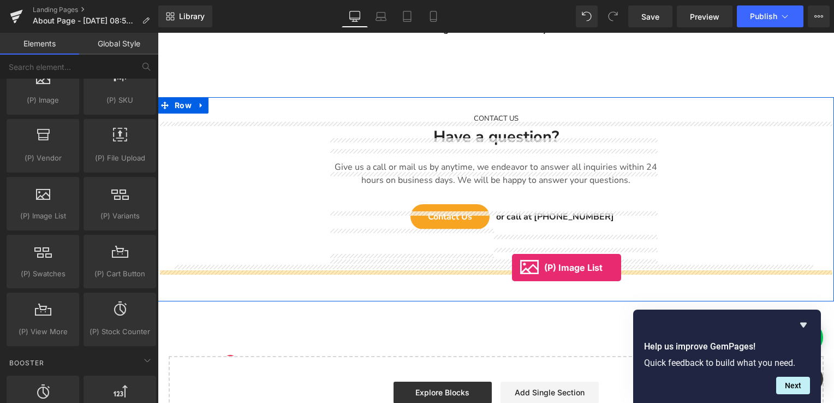
scroll to position [1572, 0]
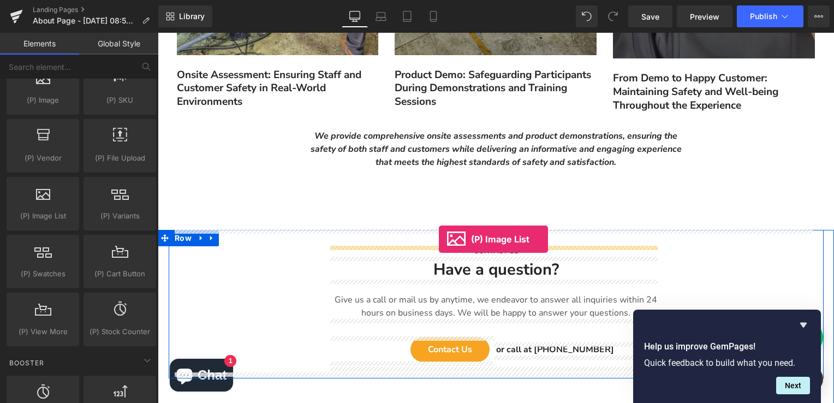
drag, startPoint x: 213, startPoint y: 226, endPoint x: 439, endPoint y: 239, distance: 225.7
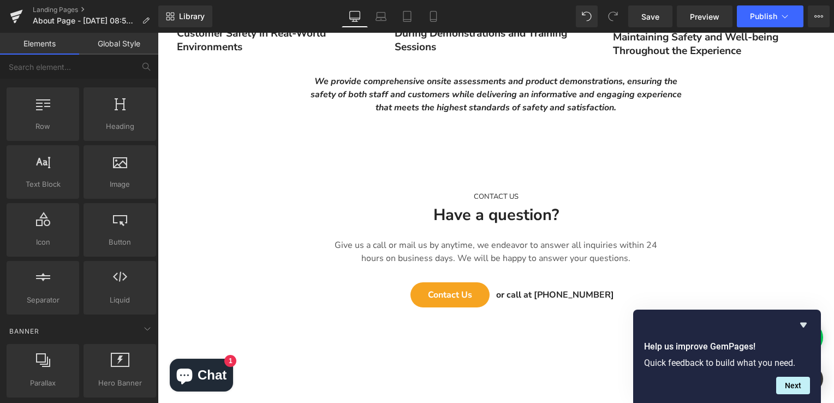
scroll to position [0, 0]
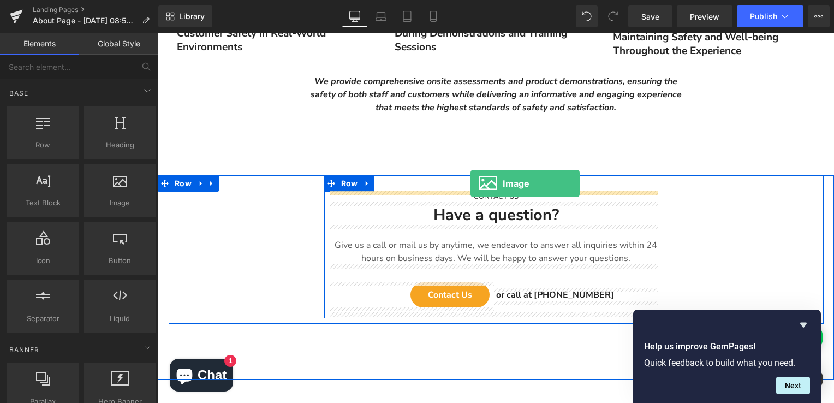
drag, startPoint x: 282, startPoint y: 226, endPoint x: 470, endPoint y: 183, distance: 193.0
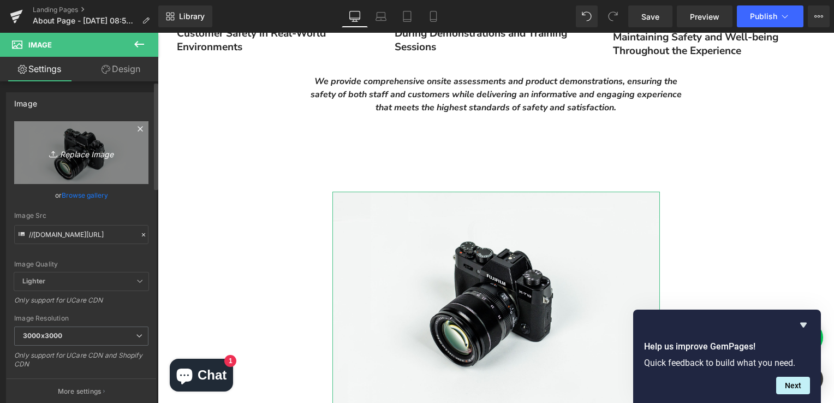
click at [89, 147] on icon "Replace Image" at bounding box center [81, 153] width 87 height 14
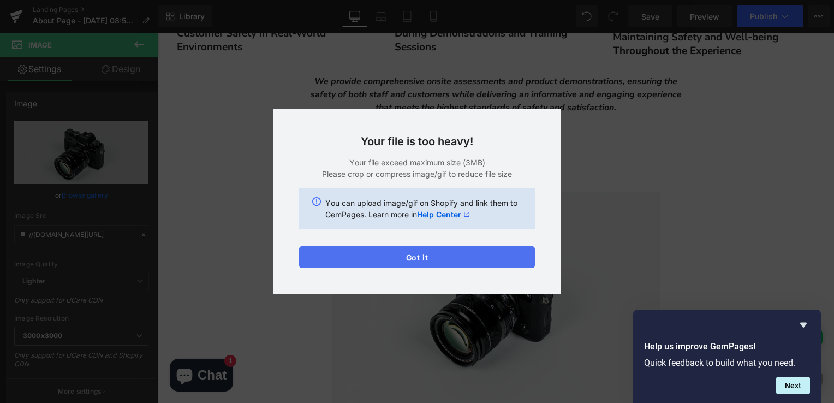
click at [410, 250] on button "Got it" at bounding box center [417, 257] width 236 height 22
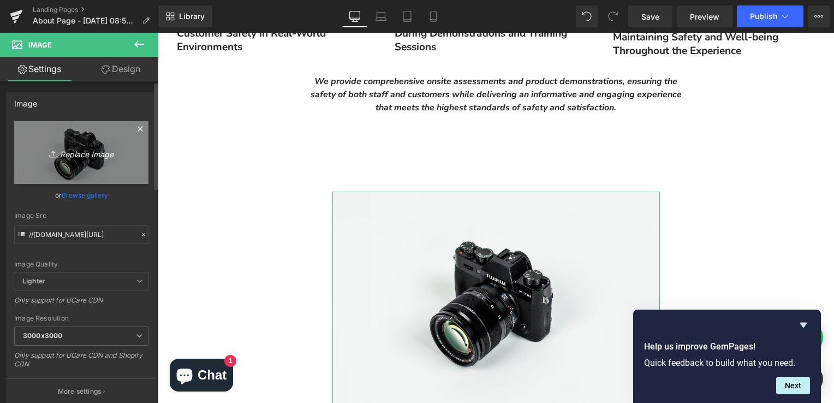
click at [76, 150] on icon "Replace Image" at bounding box center [81, 153] width 87 height 14
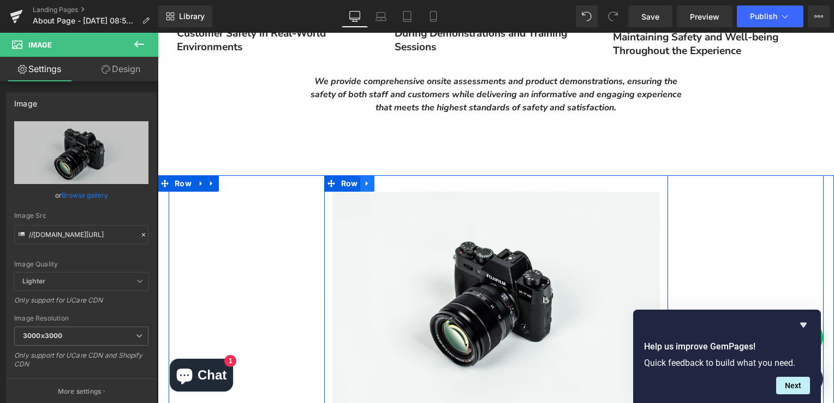
click at [365, 184] on icon at bounding box center [367, 184] width 8 height 8
click at [395, 185] on icon at bounding box center [396, 184] width 8 height 8
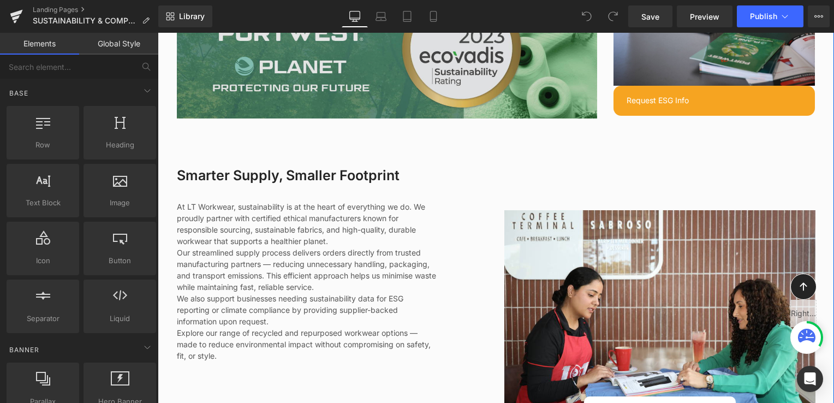
scroll to position [600, 0]
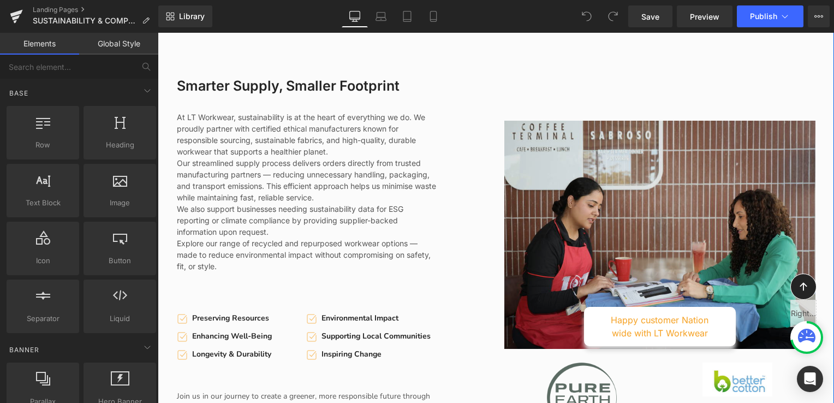
click at [674, 224] on img at bounding box center [659, 235] width 311 height 228
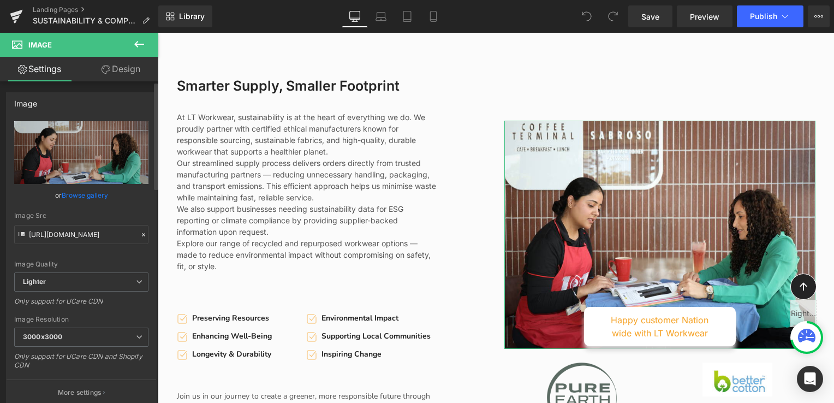
click at [76, 190] on link "Browse gallery" at bounding box center [85, 195] width 46 height 19
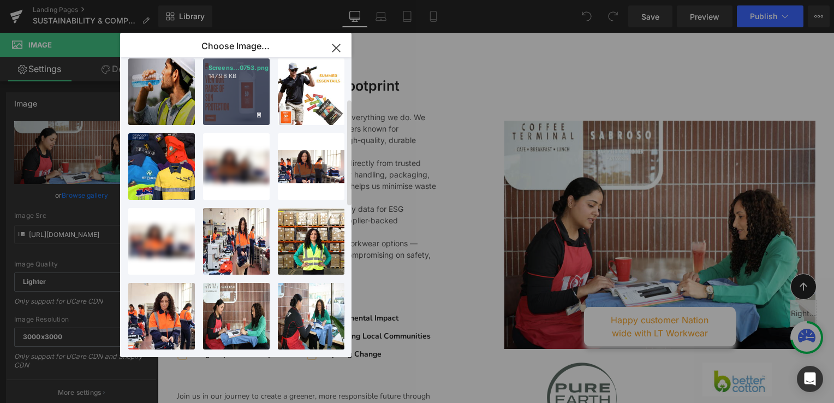
scroll to position [218, 0]
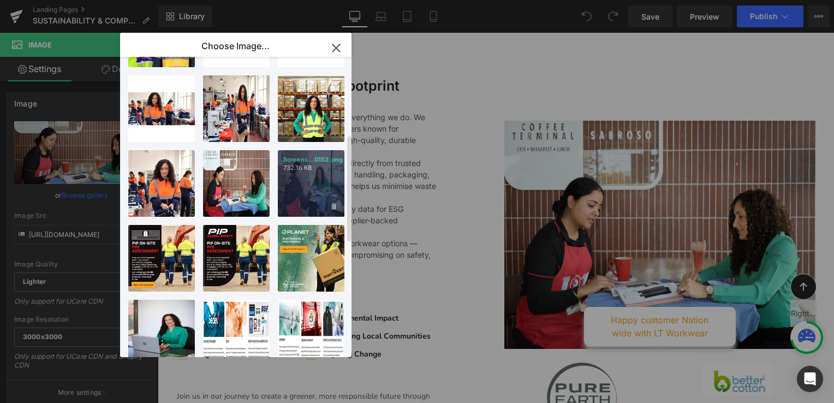
click at [317, 185] on div "Screens...0152.png 732.16 KB" at bounding box center [311, 183] width 67 height 67
type input "https://ucarecdn.com/bd11e63a-6653-40c1-999b-6cb9d7353ef1/-/format/auto/-/previ…"
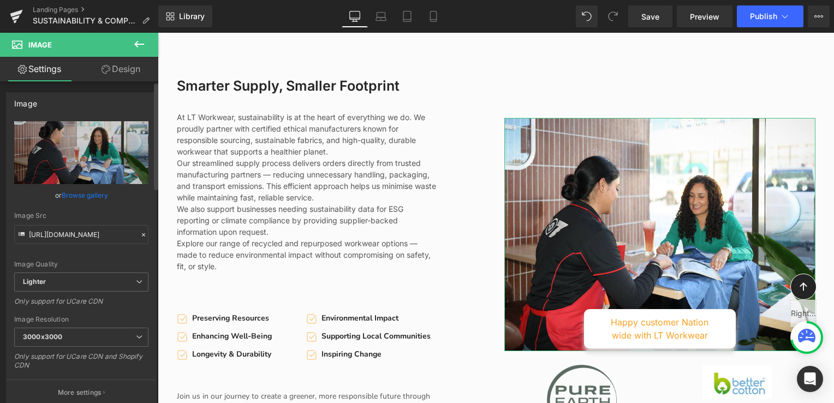
click at [90, 190] on link "Browse gallery" at bounding box center [85, 195] width 46 height 19
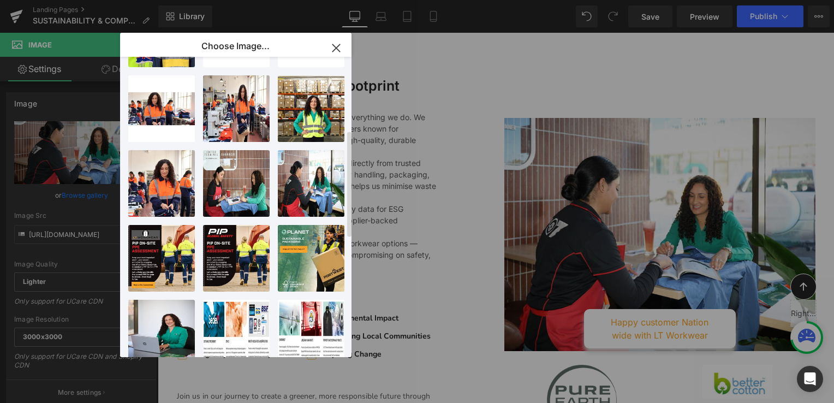
scroll to position [0, 0]
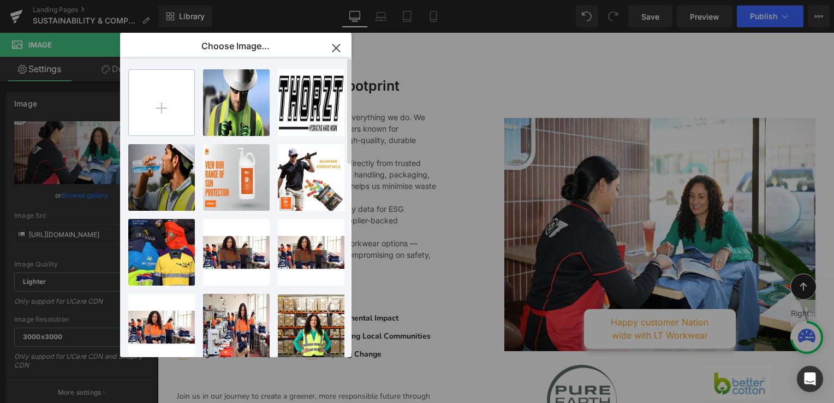
click at [173, 112] on input "file" at bounding box center [161, 102] width 65 height 65
type input "C:\fakepath\0S3A3240 (1).jpg"
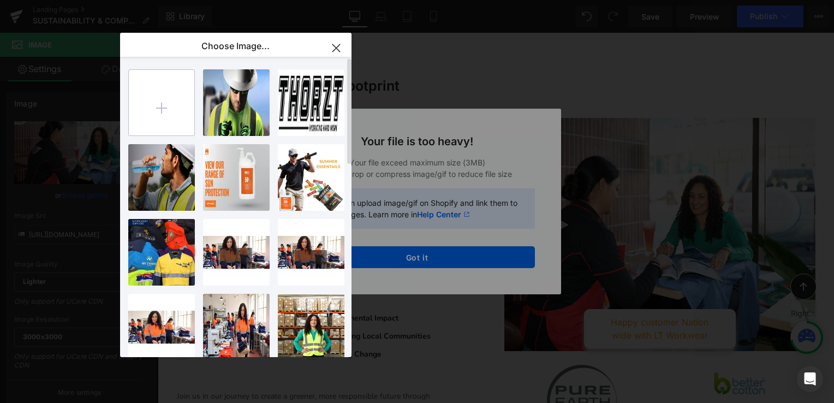
click at [167, 105] on input "file" at bounding box center [161, 102] width 65 height 65
click at [338, 44] on icon "button" at bounding box center [335, 47] width 17 height 17
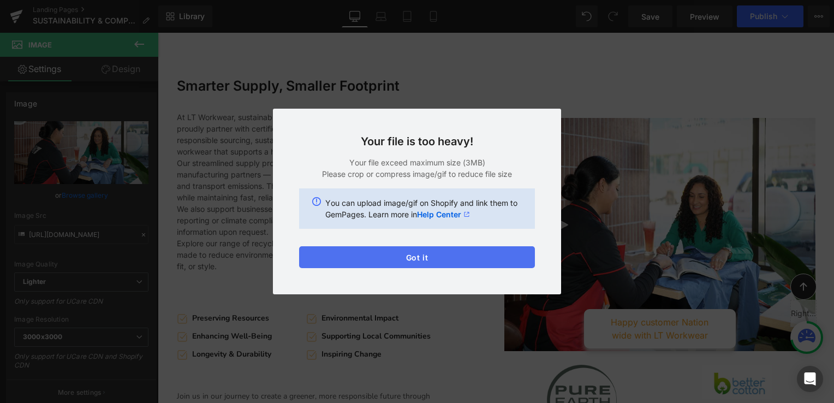
click at [417, 259] on button "Got it" at bounding box center [417, 257] width 236 height 22
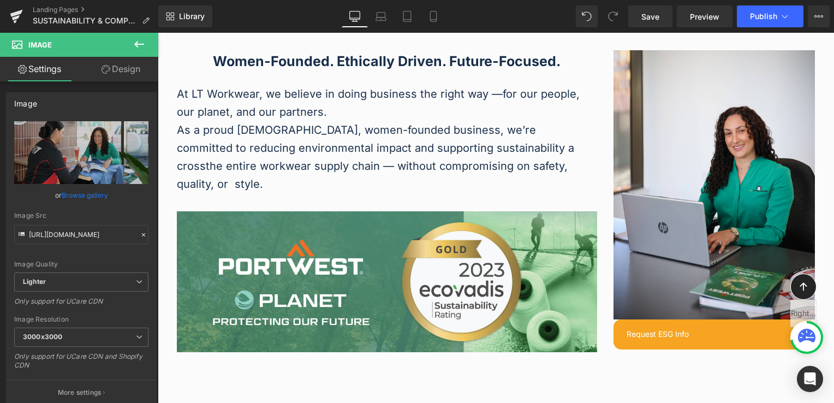
scroll to position [164, 0]
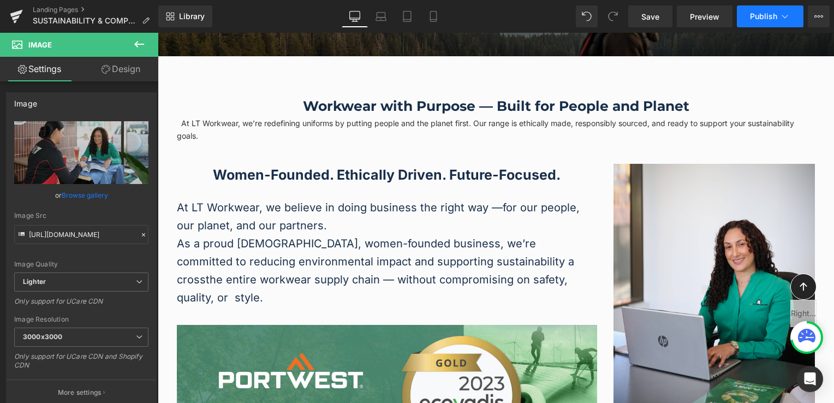
click at [773, 21] on button "Publish" at bounding box center [770, 16] width 67 height 22
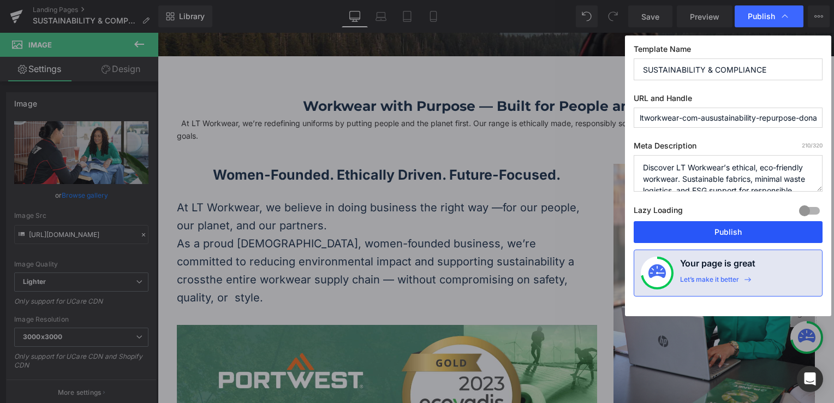
click at [694, 236] on button "Publish" at bounding box center [728, 232] width 189 height 22
